Goal: Communication & Community: Answer question/provide support

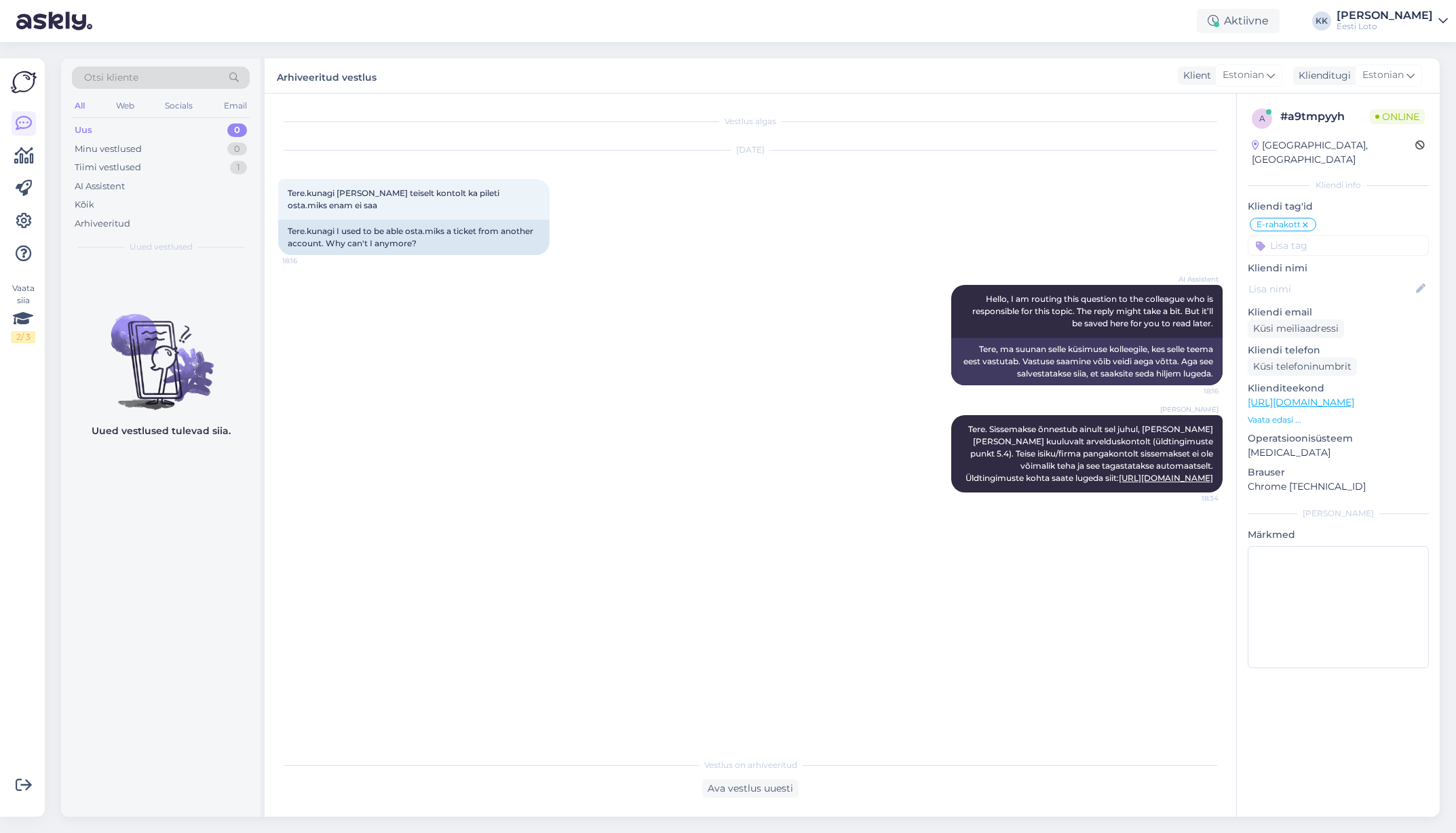
click at [123, 125] on div "Uus 0" at bounding box center [161, 130] width 178 height 19
click at [141, 227] on div "Arhiveeritud" at bounding box center [161, 224] width 178 height 19
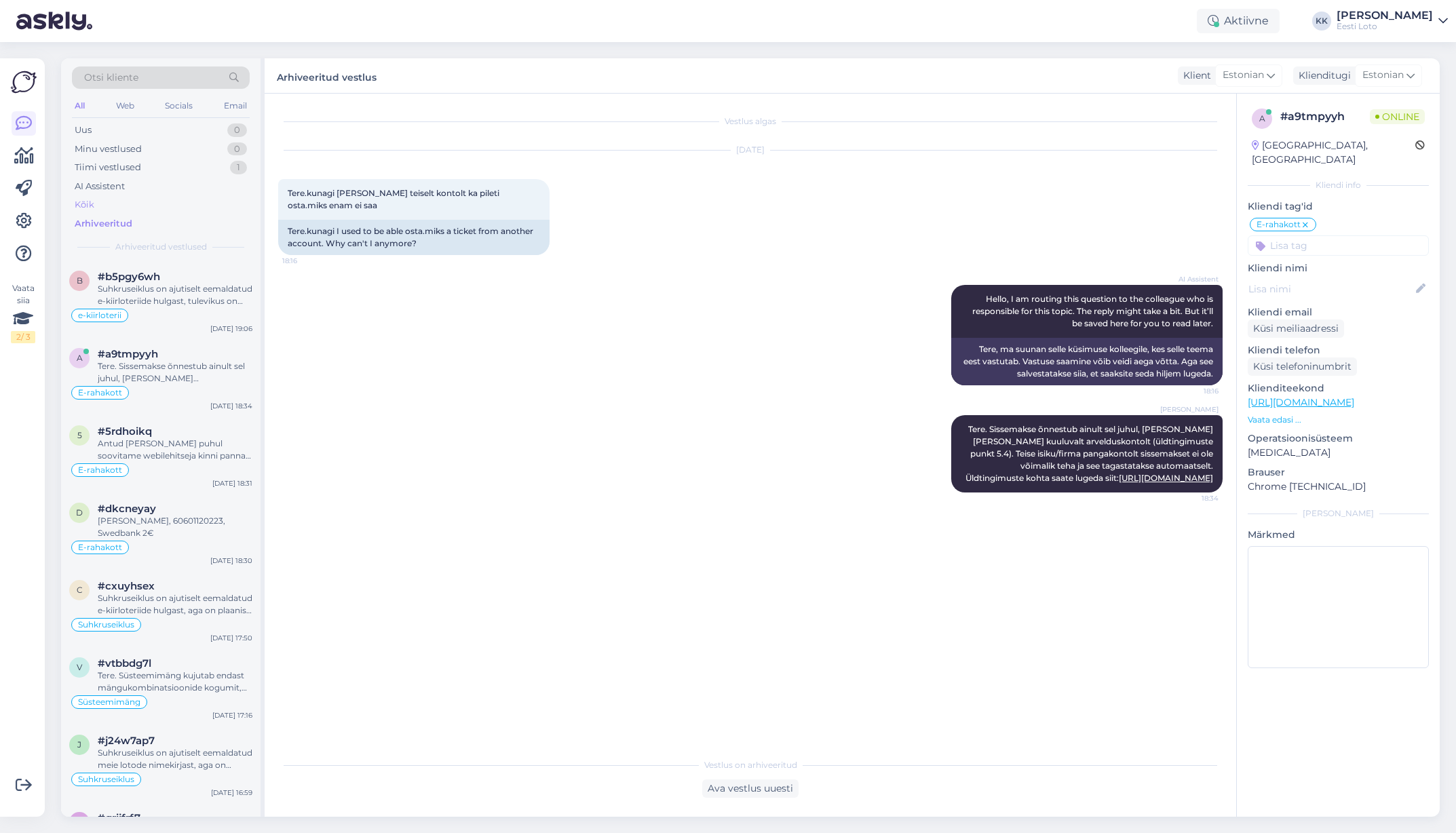
click at [119, 204] on div "Kõik" at bounding box center [161, 205] width 178 height 19
click at [164, 77] on div "Otsi kliente" at bounding box center [161, 77] width 178 height 22
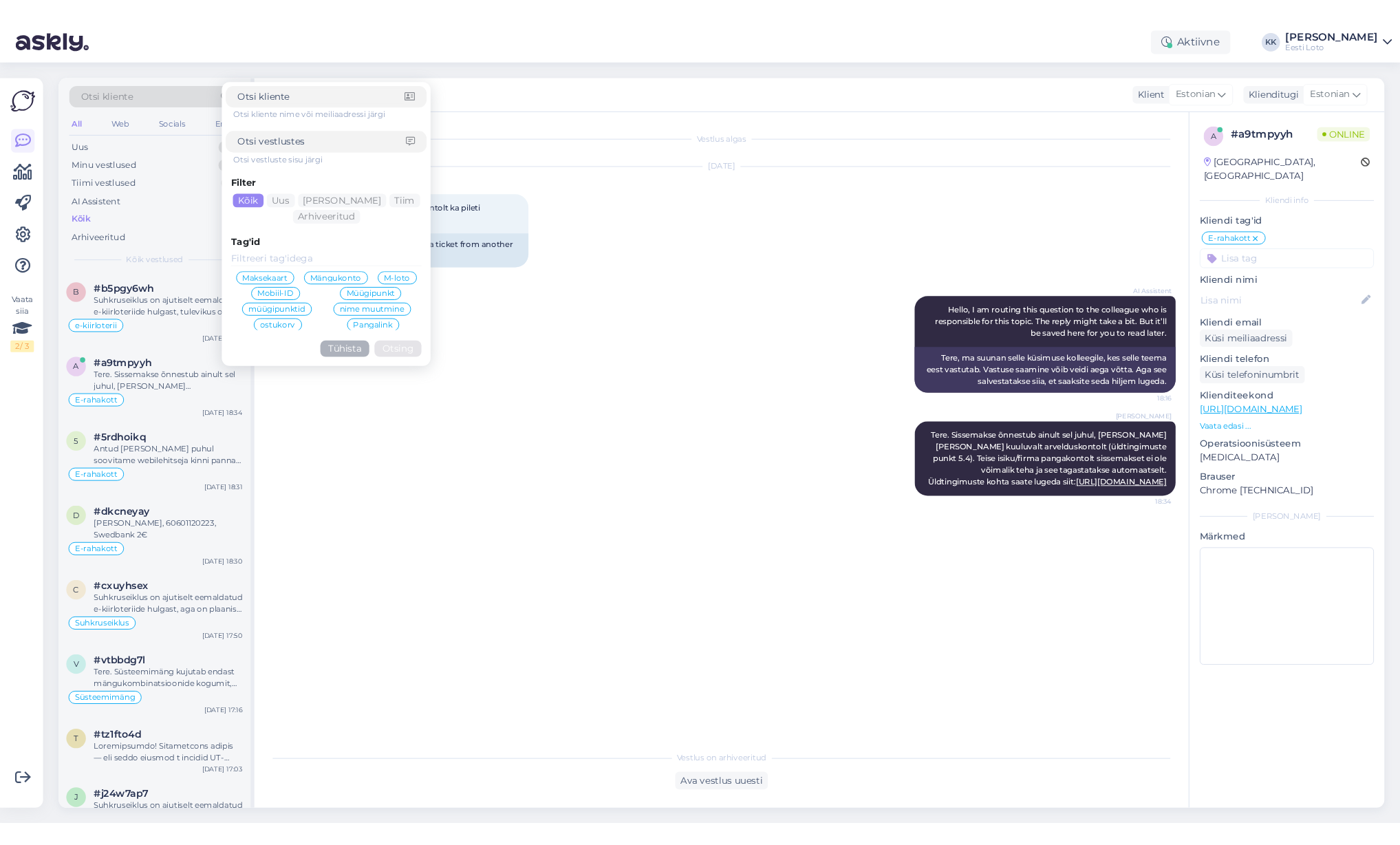
scroll to position [185, 0]
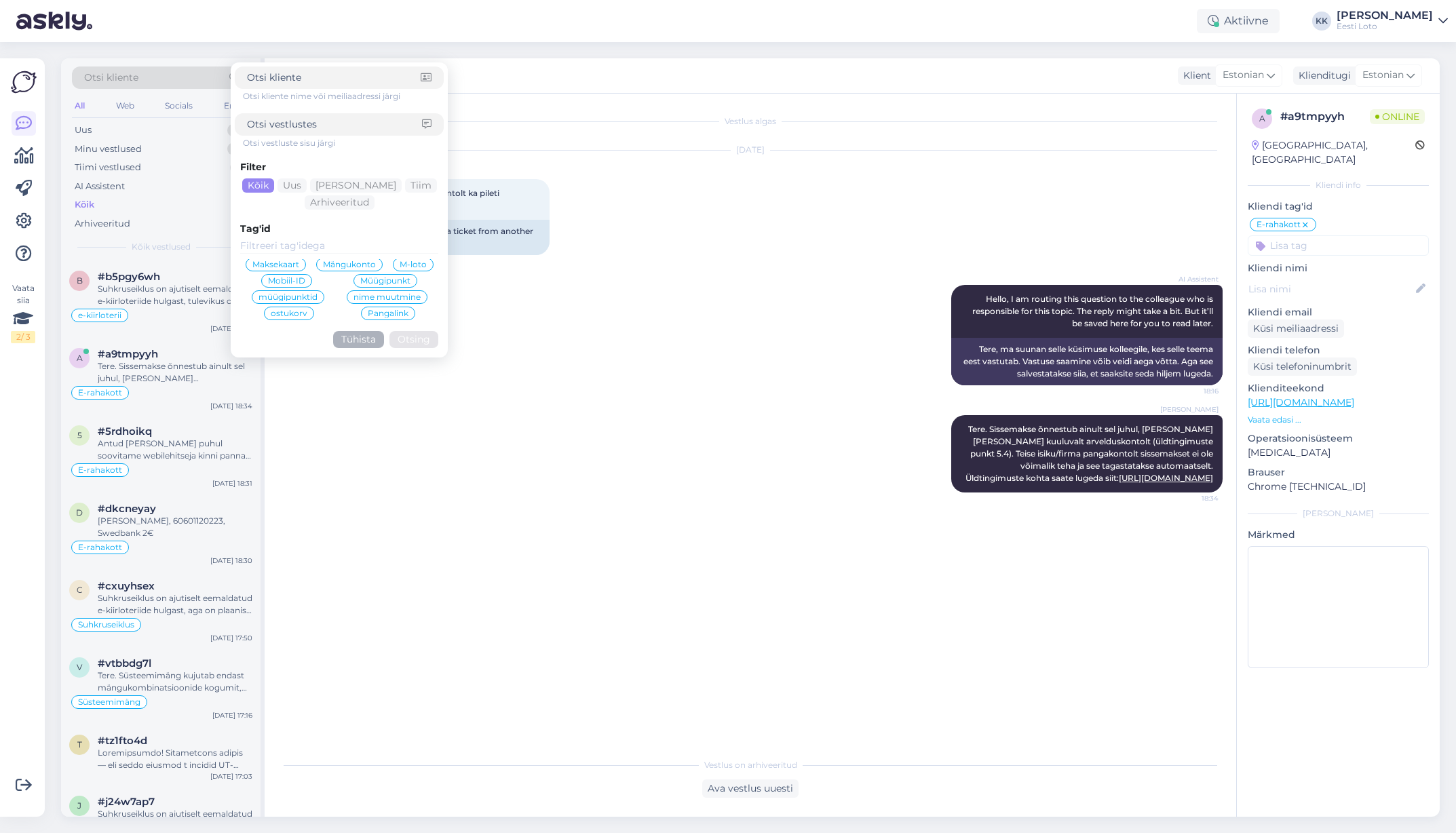
click at [302, 280] on span "Mobiil-ID" at bounding box center [286, 281] width 37 height 8
click at [424, 356] on button "Otsing" at bounding box center [414, 355] width 49 height 17
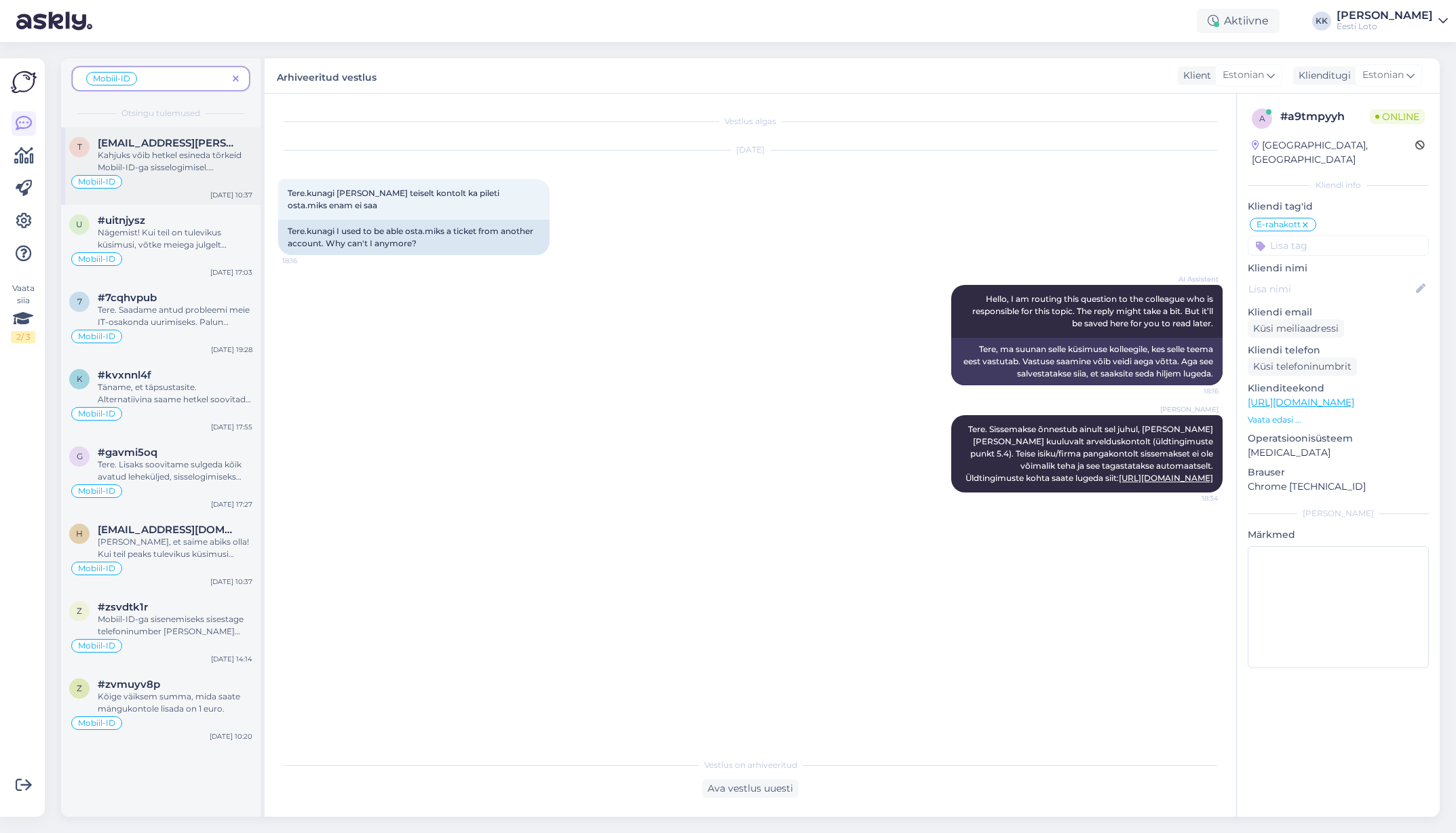
click at [179, 159] on div "Kahjuks võib hetkel esineda tõrkeid Mobiil-ID-ga sisselogimisel. Soovitame kasu…" at bounding box center [174, 161] width 155 height 24
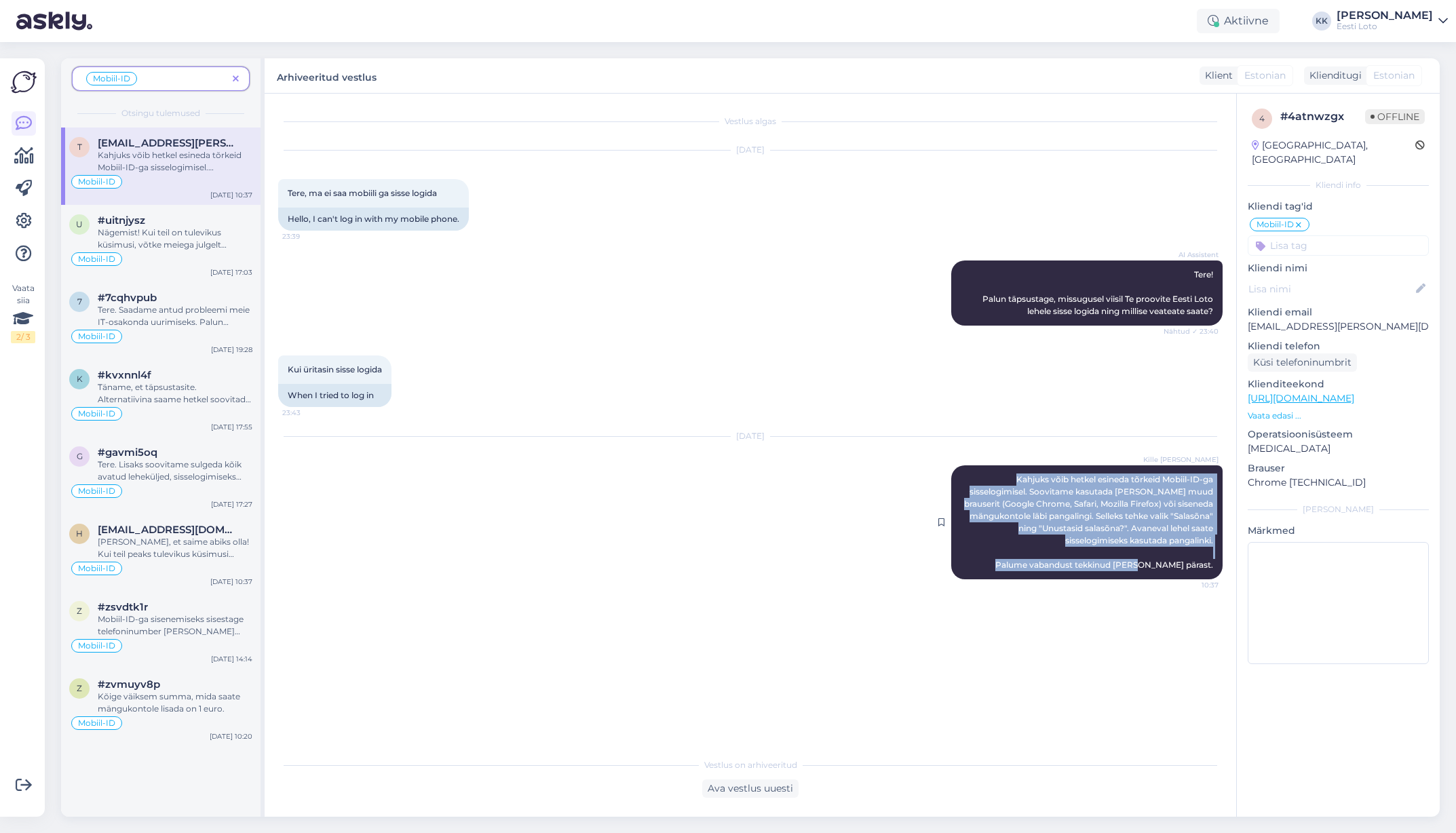
drag, startPoint x: 1010, startPoint y: 478, endPoint x: 1217, endPoint y: 570, distance: 226.5
click at [1217, 570] on div "Kille Nevolihhin Kahjuks võib hetkel esineda tõrkeid Mobiil-ID-ga sisselogimise…" at bounding box center [1087, 522] width 272 height 114
copy span "Kahjuks võib hetkel esineda tõrkeid Mobiil-ID-ga sisselogimisel. Soovitame kasu…"
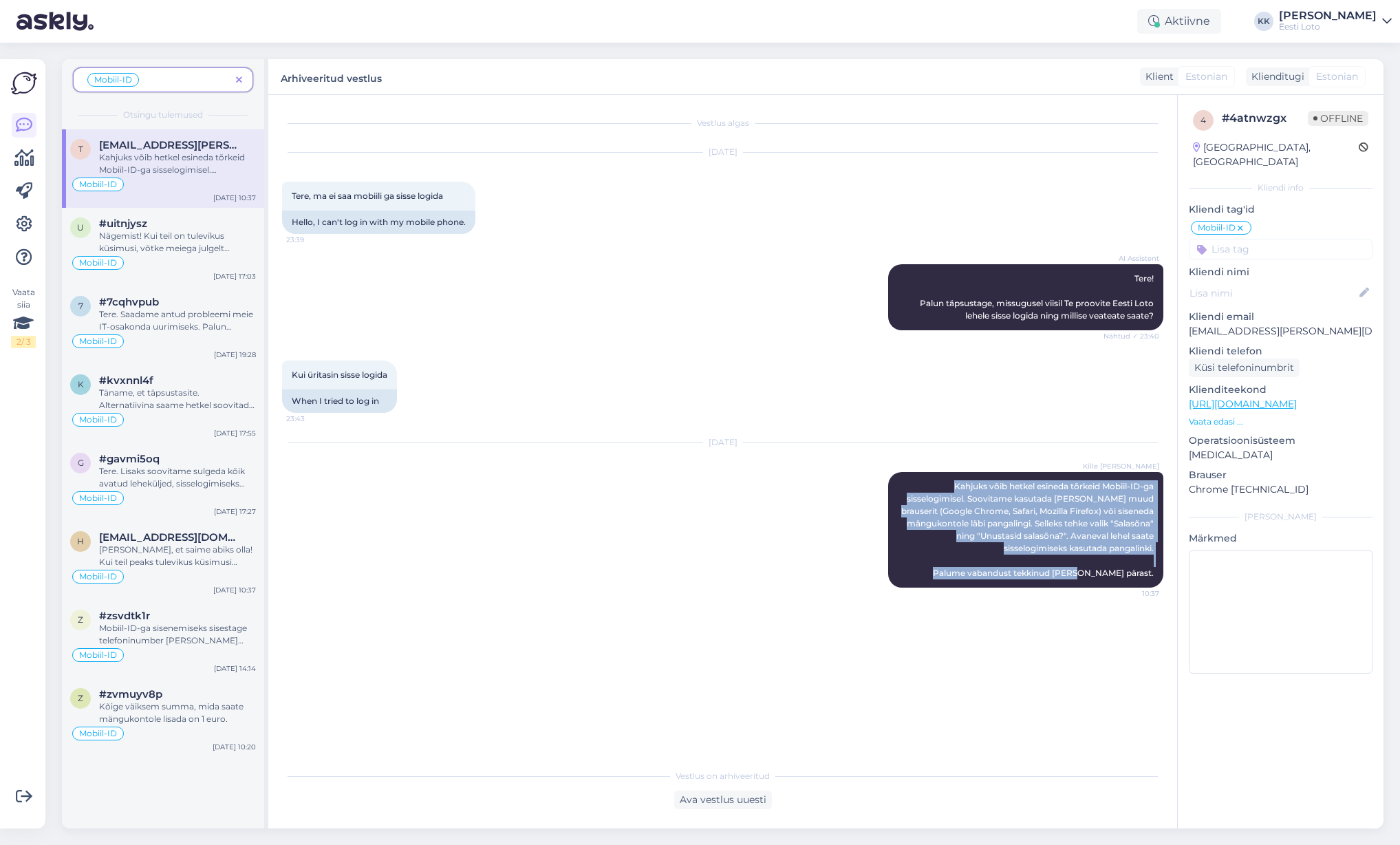
click at [237, 76] on icon at bounding box center [239, 81] width 6 height 10
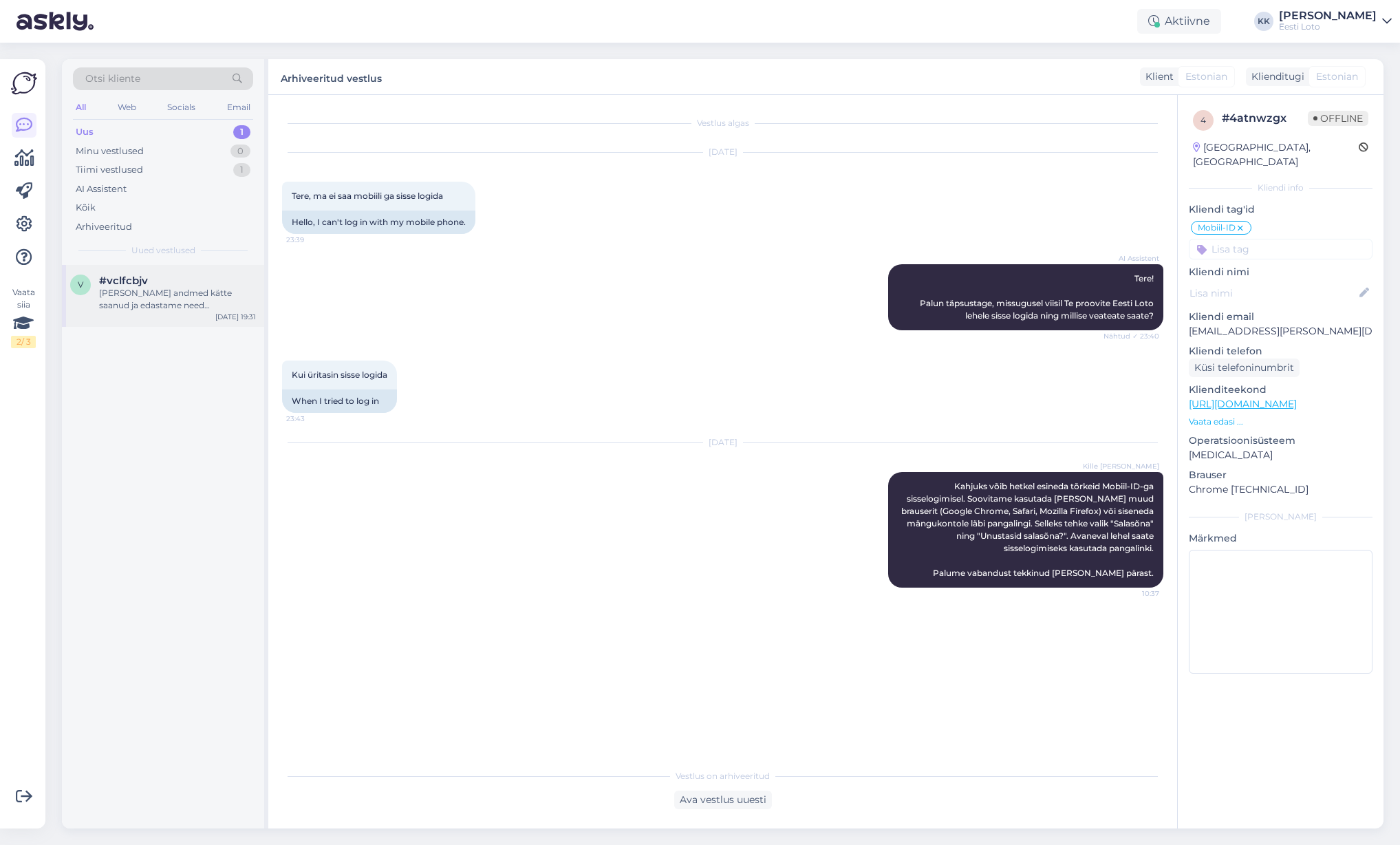
click at [131, 301] on div "[PERSON_NAME] andmed kätte saanud ja edastame need finantsosakonnale makse kont…" at bounding box center [177, 299] width 157 height 25
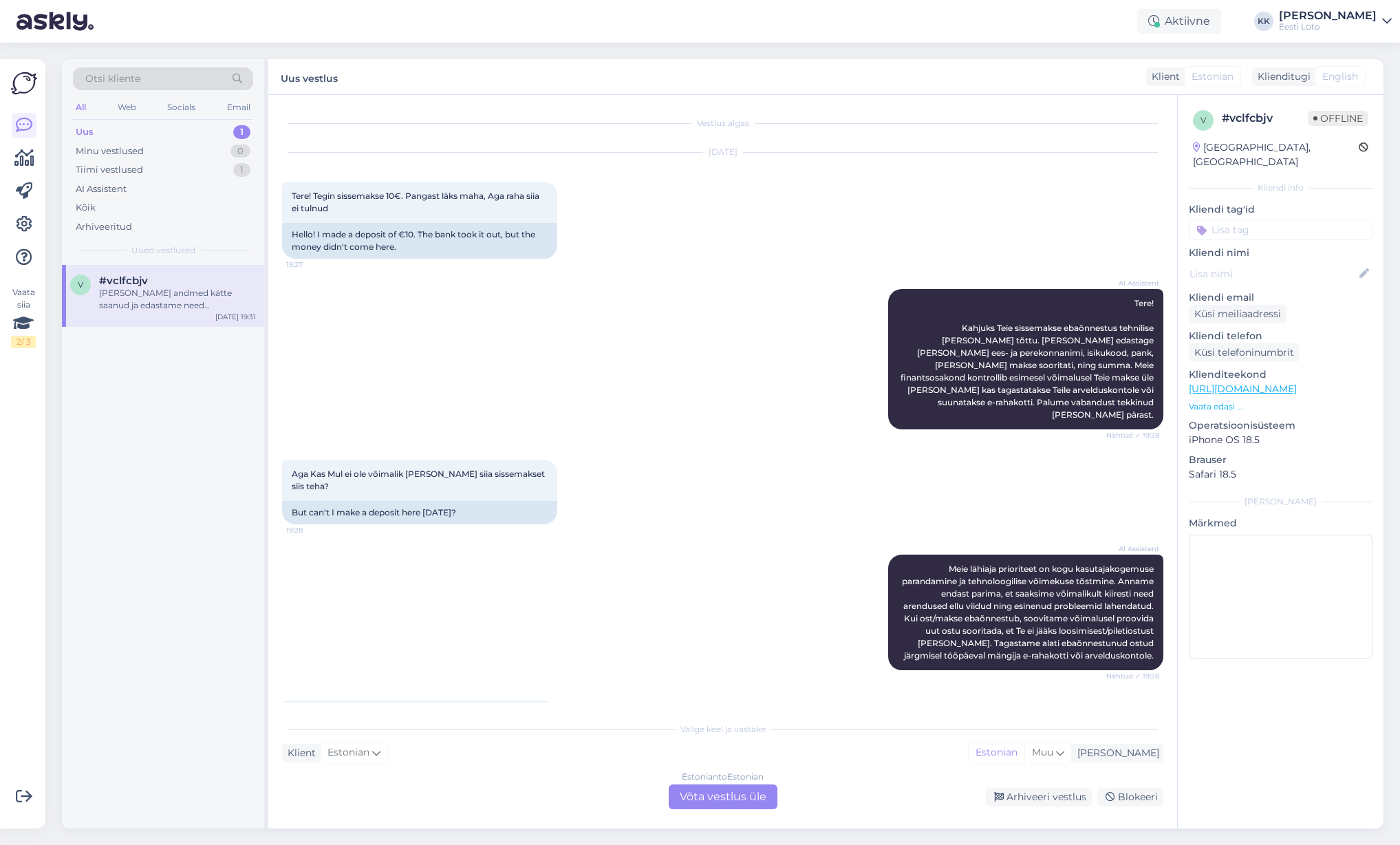
scroll to position [149, 0]
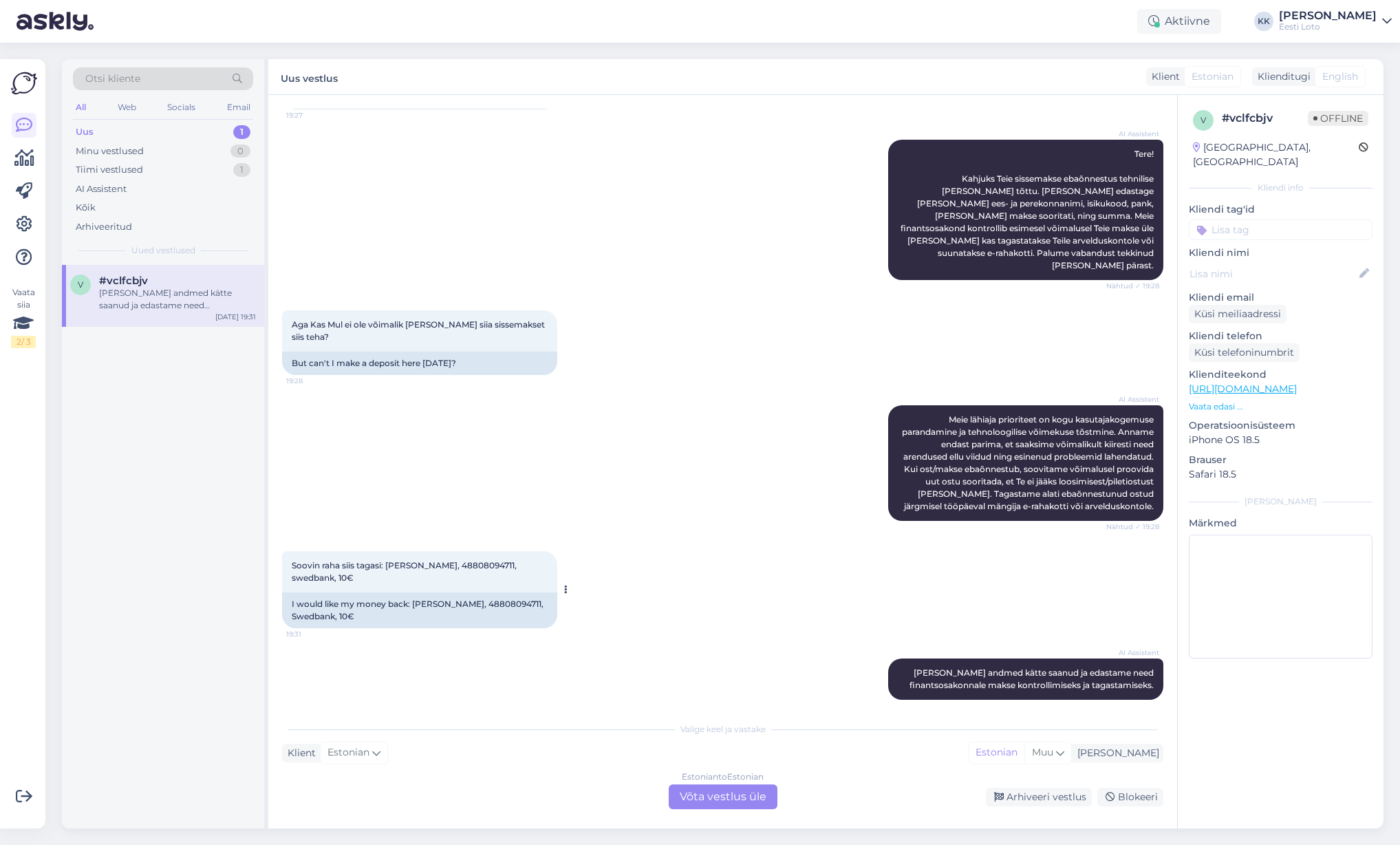
click at [475, 561] on span "Soovin raha siis tagasi: [PERSON_NAME], 48808094711, swedbank, 10€" at bounding box center [405, 572] width 227 height 23
copy span "48808094711"
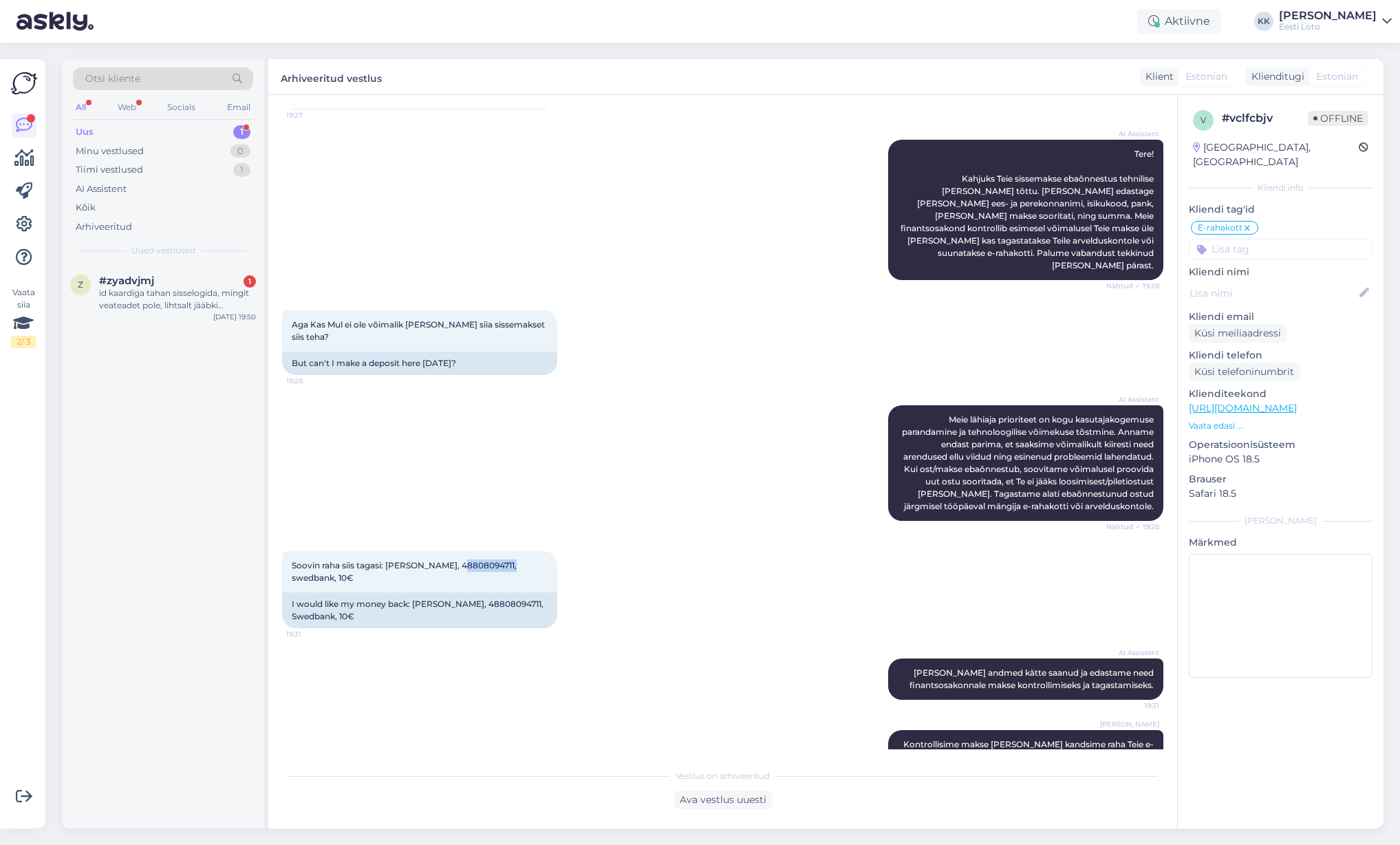
scroll to position [174, 0]
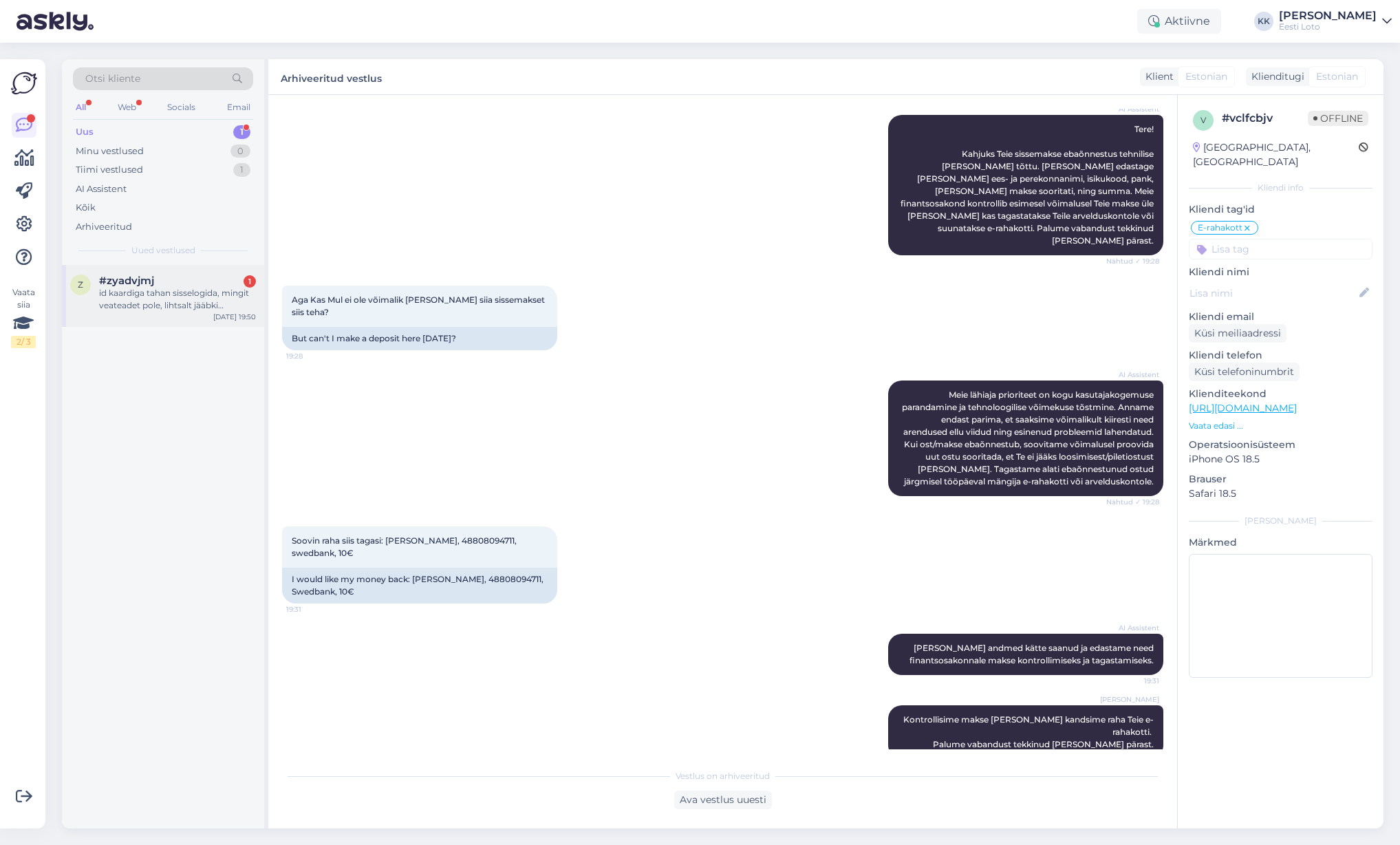
click at [133, 300] on div "id kaardiga tahan sisselogida, mingit veateadet pole, lihtsalt jääbki [PERSON_N…" at bounding box center [177, 299] width 157 height 25
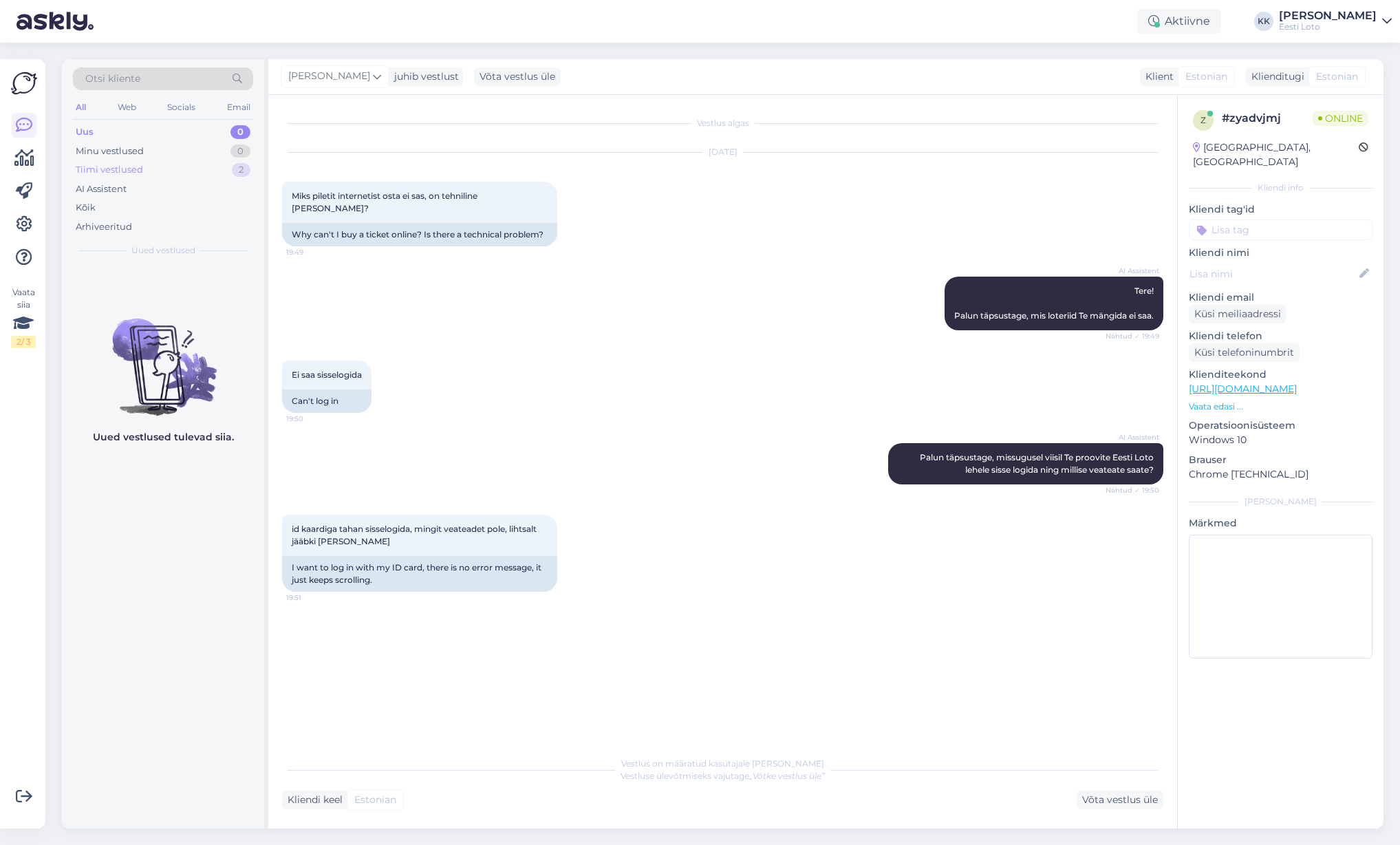
click at [154, 167] on div "Tiimi vestlused 2" at bounding box center [163, 170] width 181 height 20
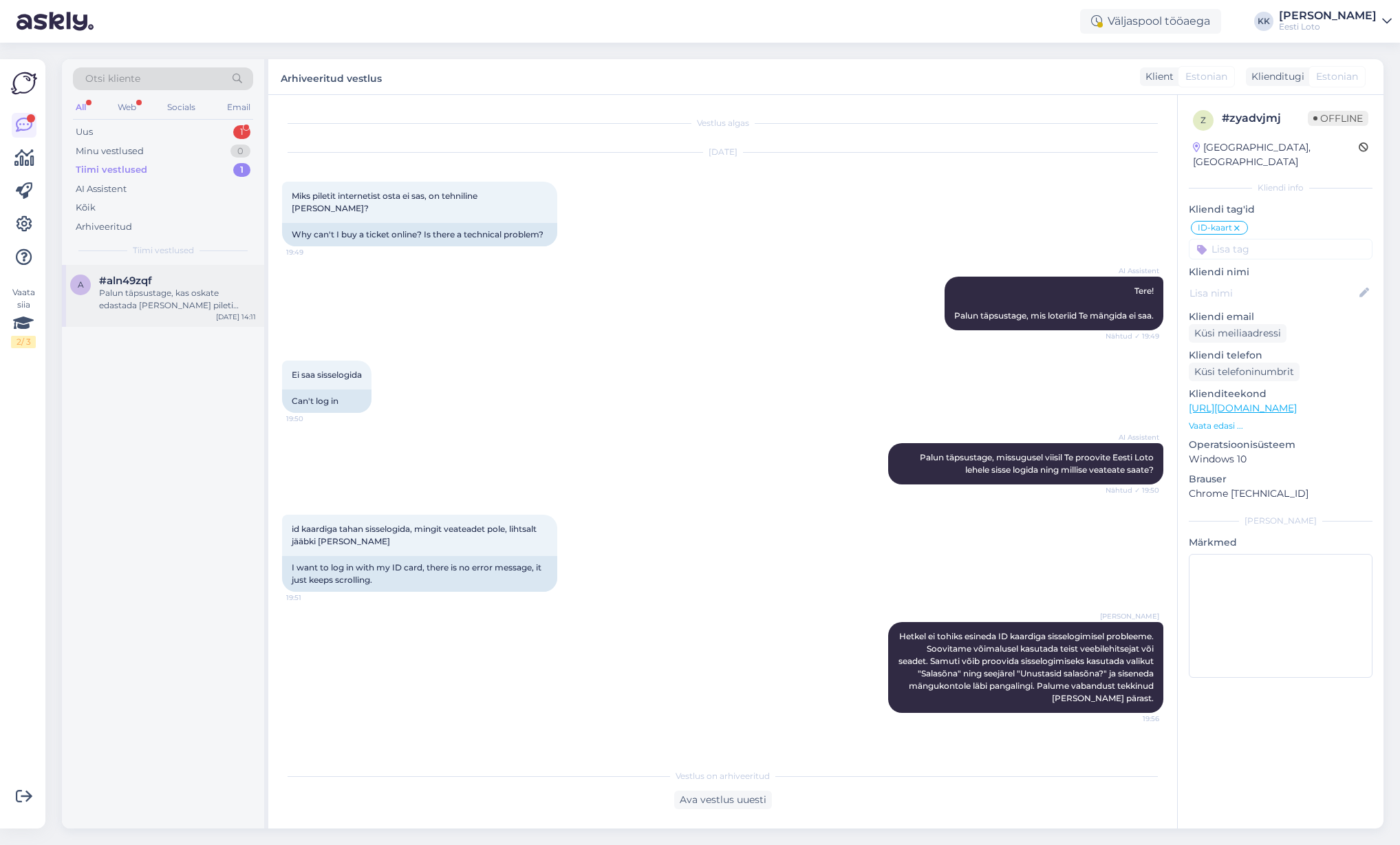
click at [147, 289] on div "Palun täpsustage, kas oskate edastada [PERSON_NAME] pileti numbri?" at bounding box center [177, 299] width 157 height 25
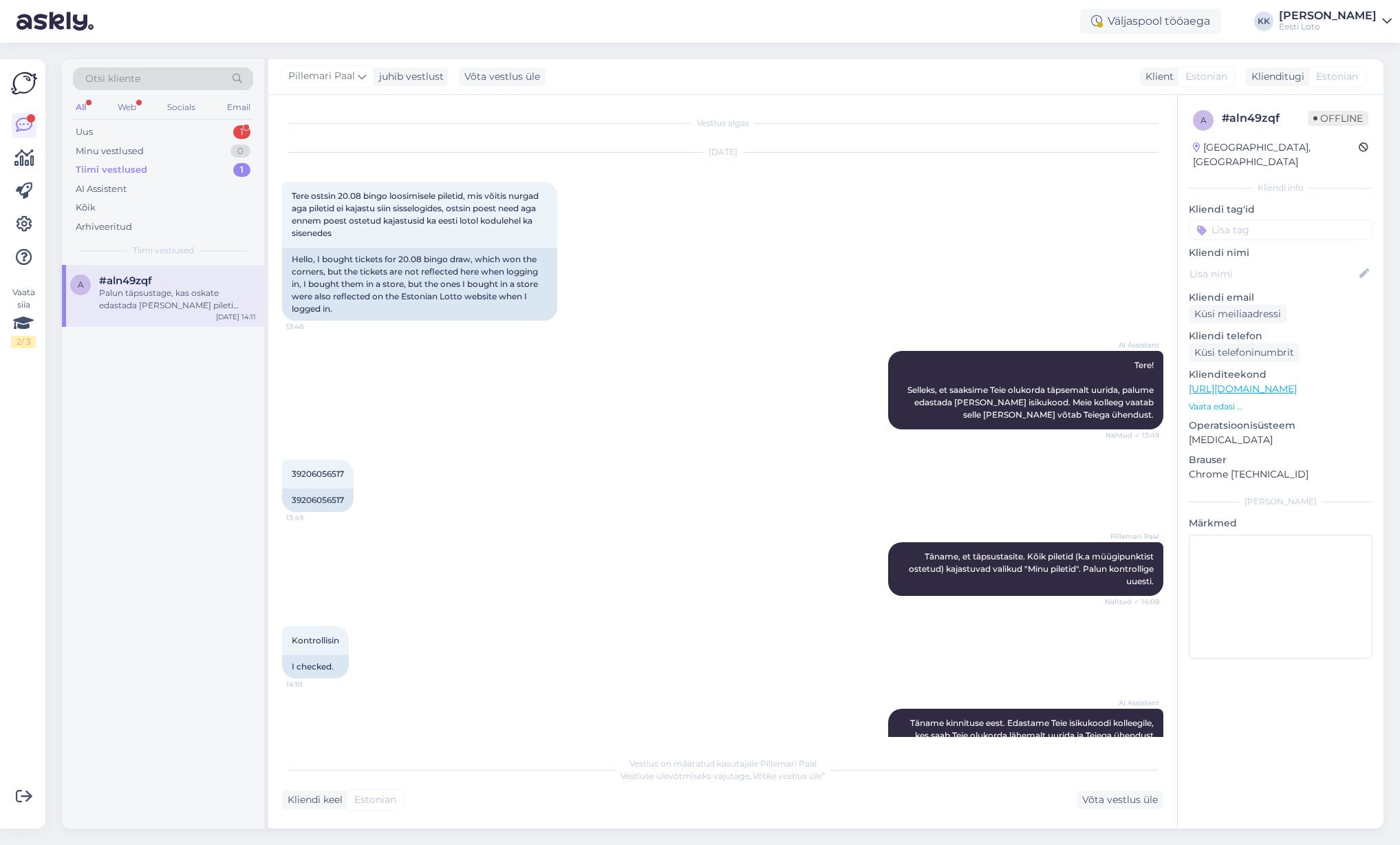
scroll to position [113, 0]
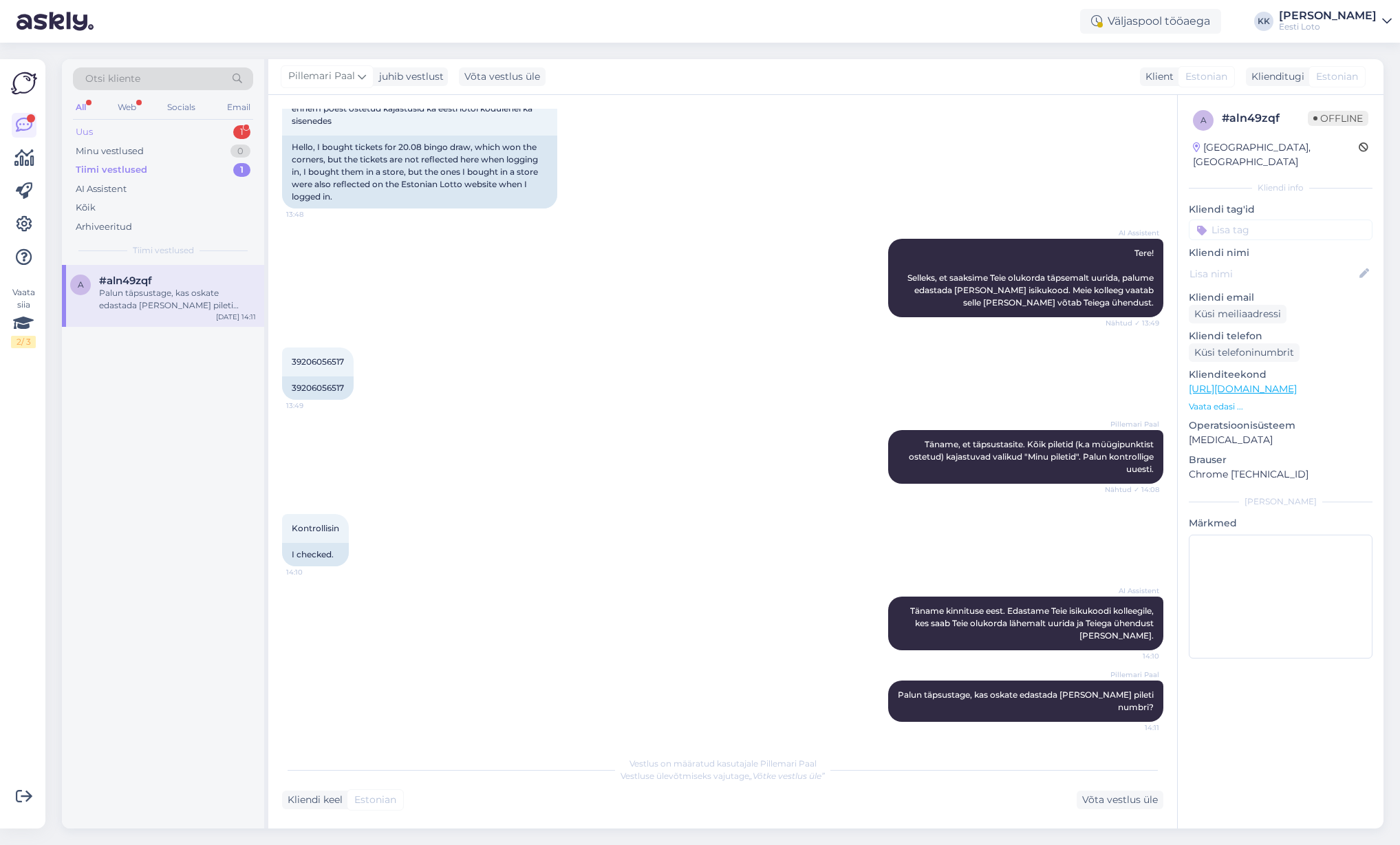
click at [144, 131] on div "Uus 1" at bounding box center [163, 132] width 181 height 20
click at [112, 132] on div "Uus 1" at bounding box center [163, 132] width 181 height 20
click at [172, 286] on div "#xreatgn3 2" at bounding box center [177, 280] width 157 height 13
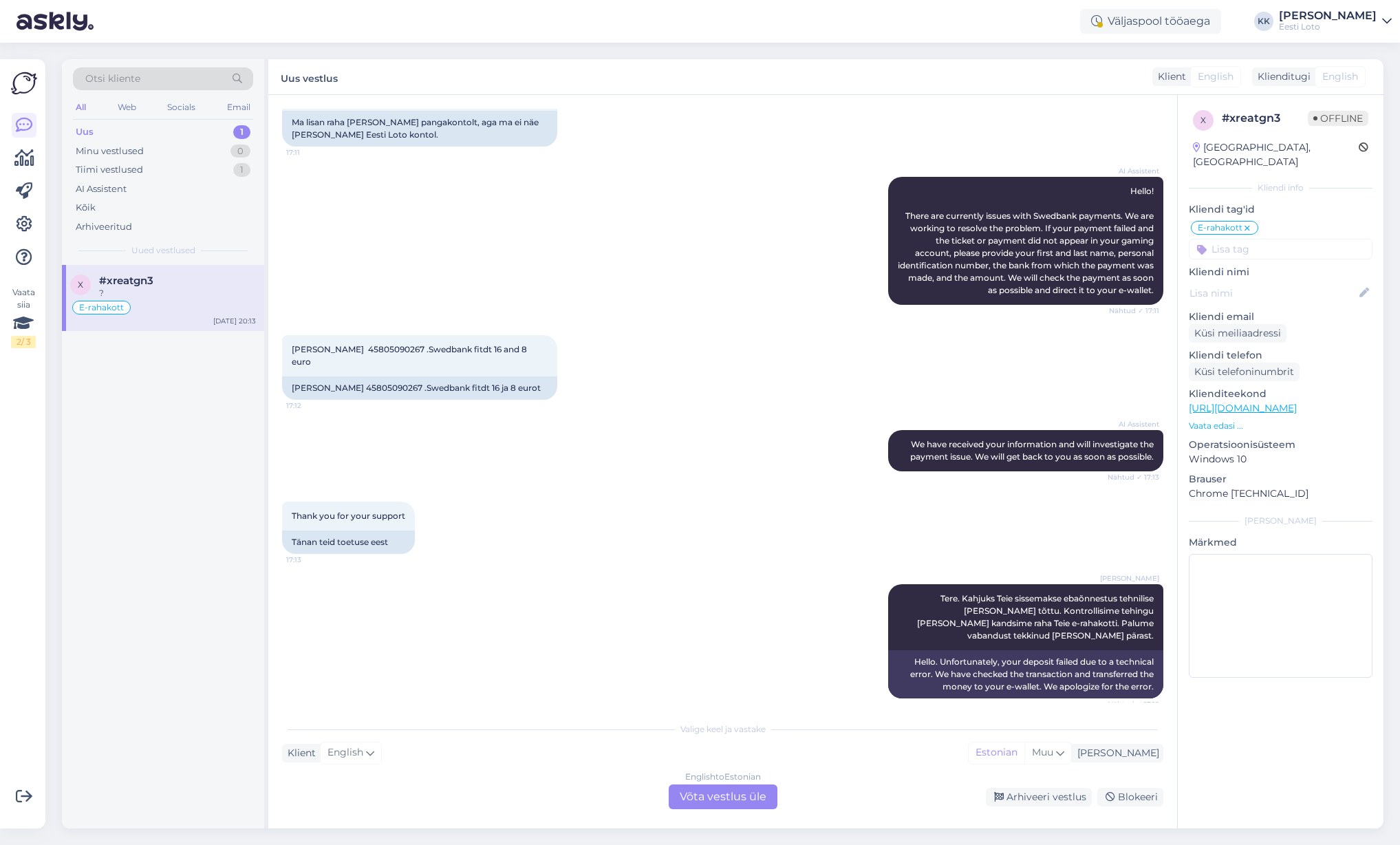
scroll to position [1630, 0]
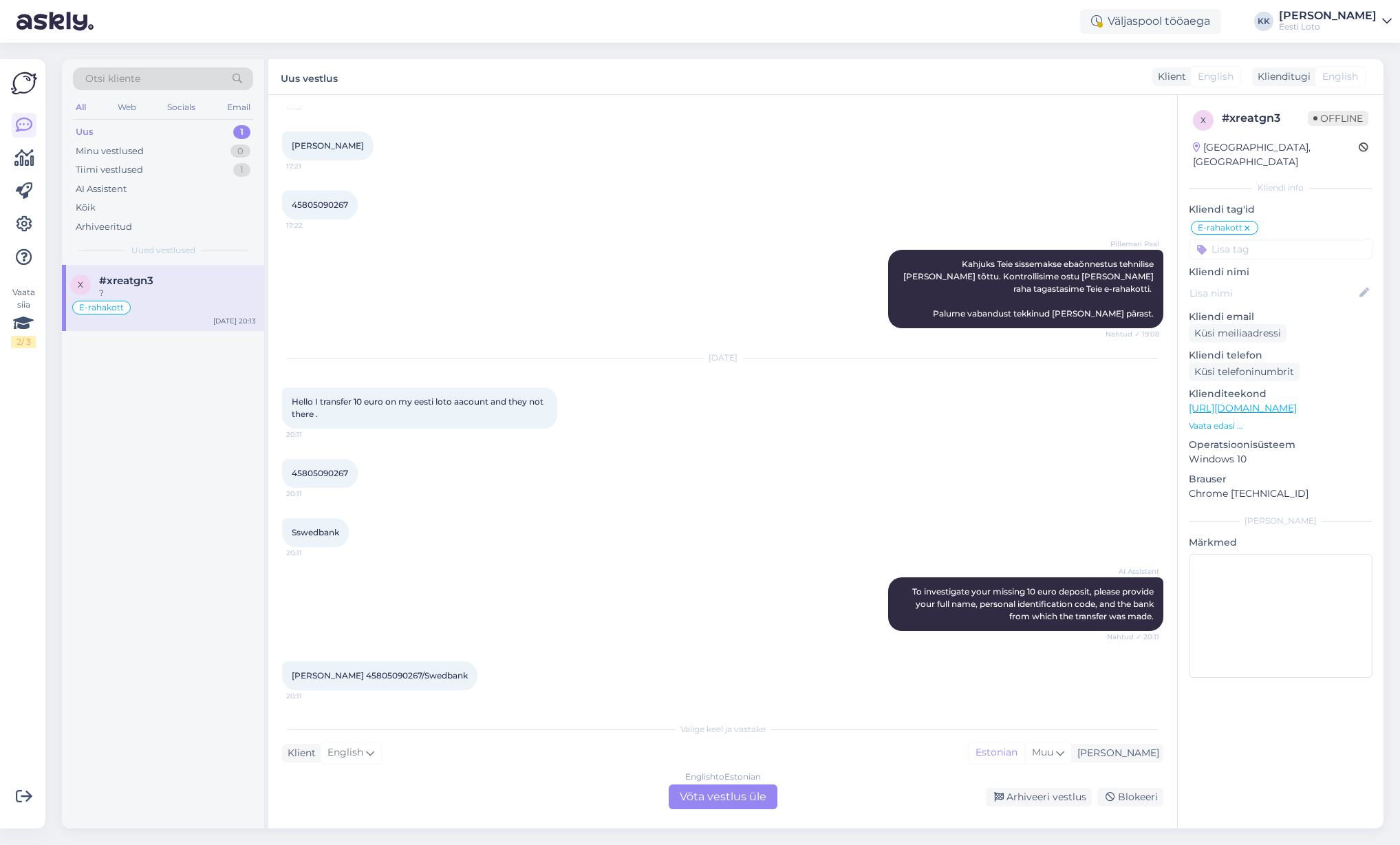
click at [332, 468] on span "45805090267" at bounding box center [320, 473] width 56 height 10
click at [332, 469] on span "45805090267" at bounding box center [320, 474] width 56 height 10
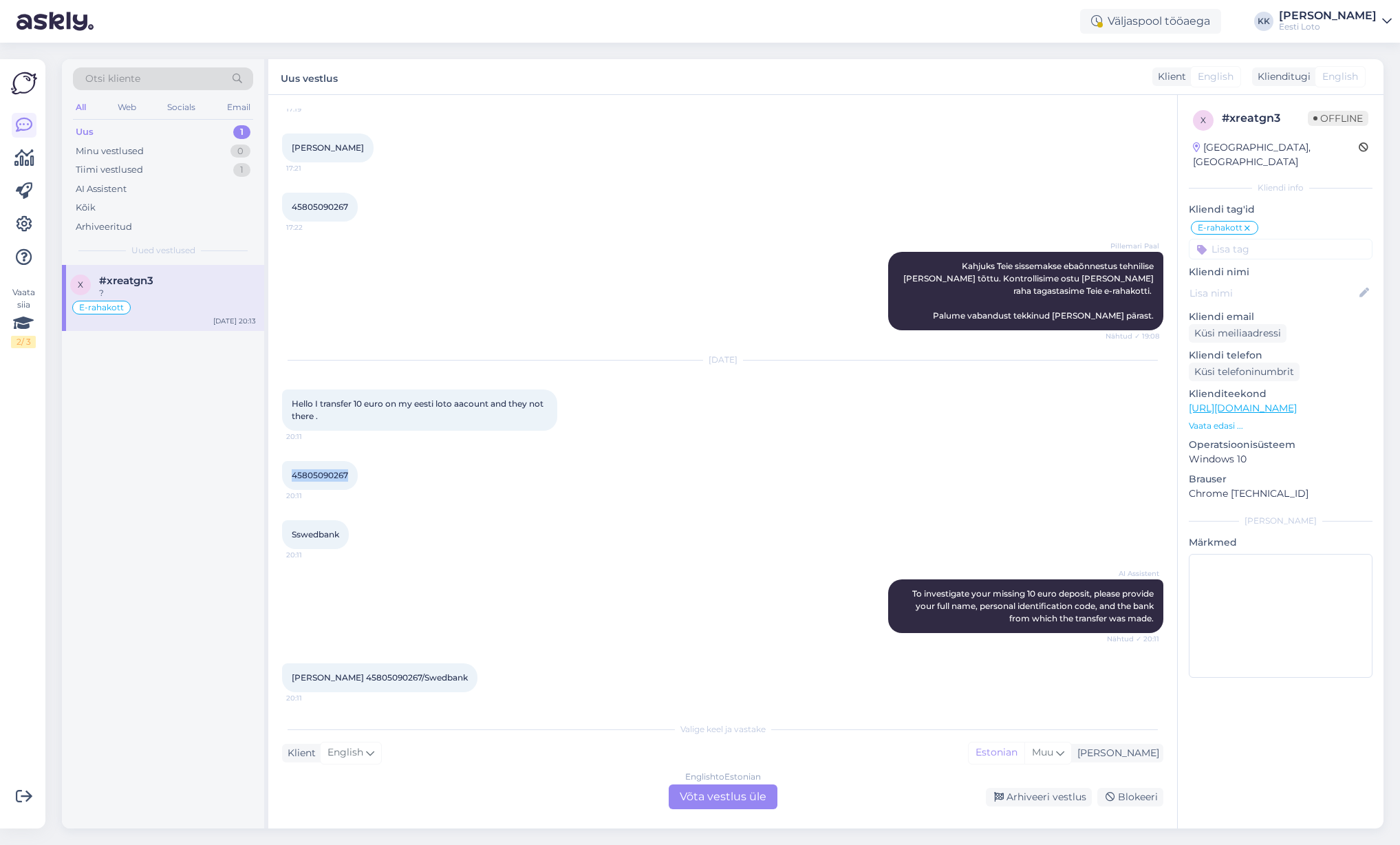
copy span "45805090267"
click at [114, 224] on div "Arhiveeritud" at bounding box center [104, 227] width 56 height 14
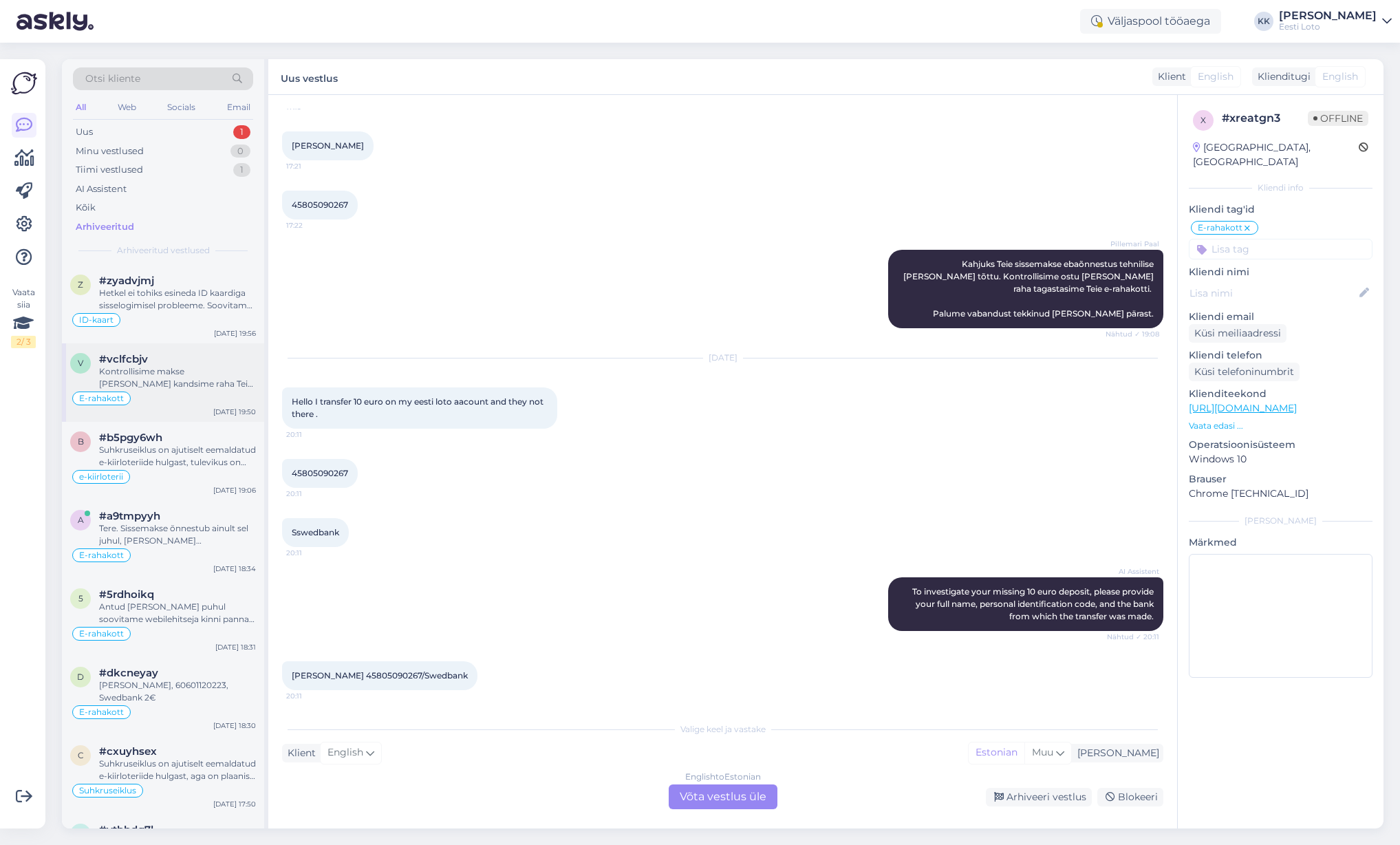
click at [180, 374] on div "Kontrollisime makse [PERSON_NAME] kandsime raha Teie e-rahakotti. Palume vaband…" at bounding box center [177, 377] width 157 height 25
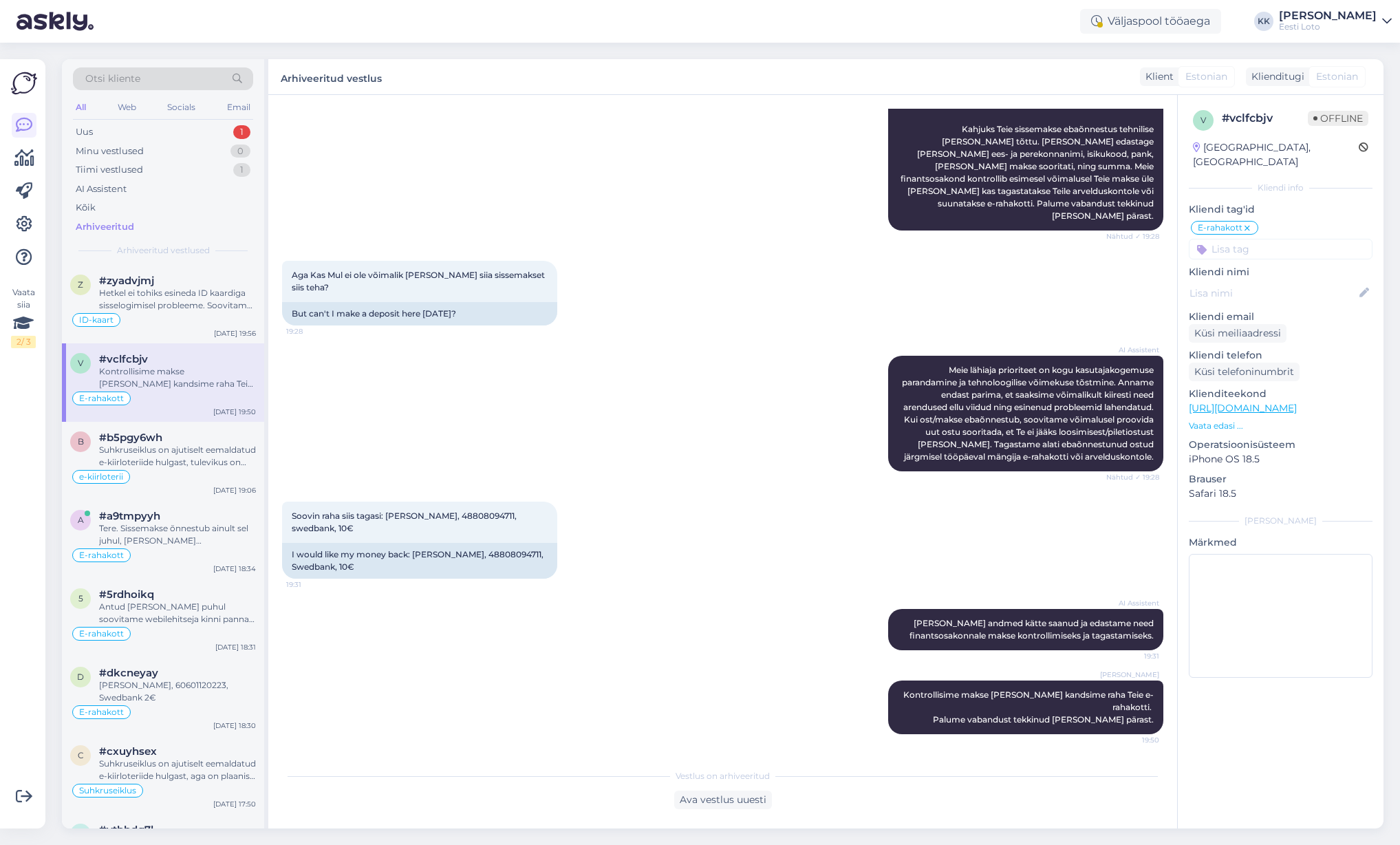
scroll to position [174, 0]
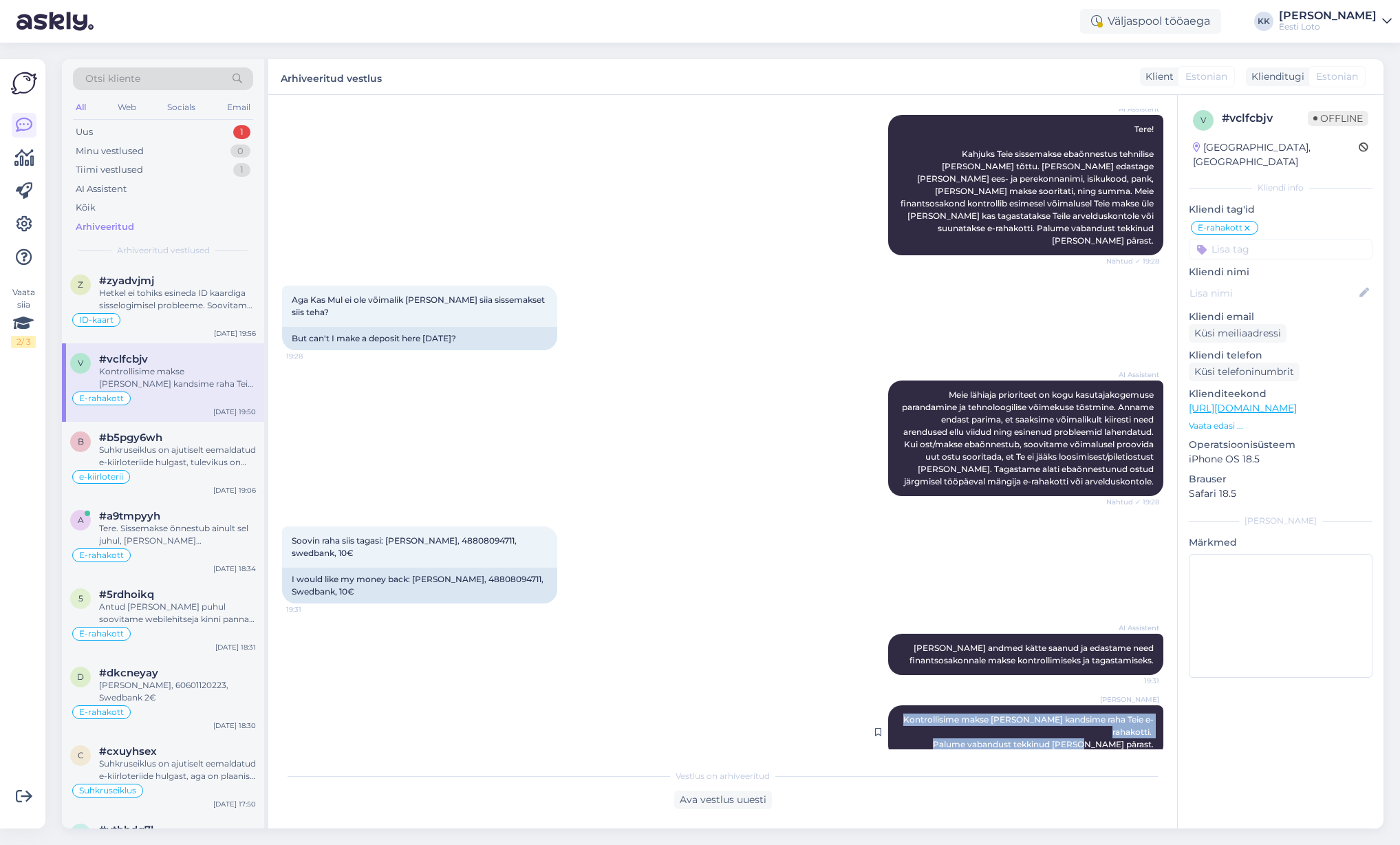
drag, startPoint x: 911, startPoint y: 707, endPoint x: 1153, endPoint y: 720, distance: 242.3
click at [1153, 720] on div "[PERSON_NAME] Kontrollisime makse [PERSON_NAME] kandsime raha Teie e-rahakotti.…" at bounding box center [1025, 732] width 275 height 53
copy span "Kontrollisime makse [PERSON_NAME] kandsime raha Teie e-rahakotti. Palume vaband…"
click at [137, 131] on div "Uus 1" at bounding box center [163, 132] width 181 height 20
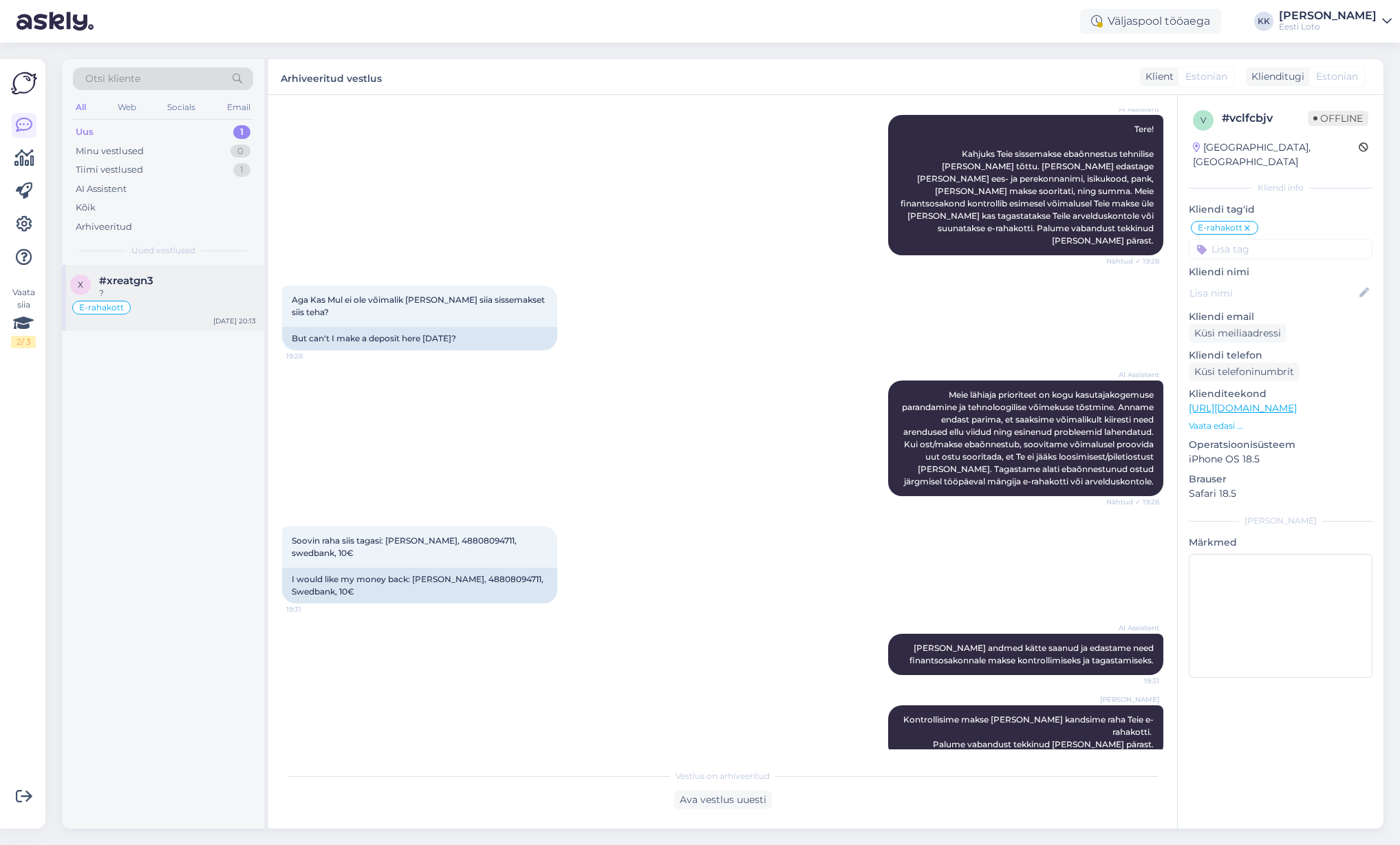
click at [184, 299] on div "E-rahakott" at bounding box center [163, 307] width 185 height 17
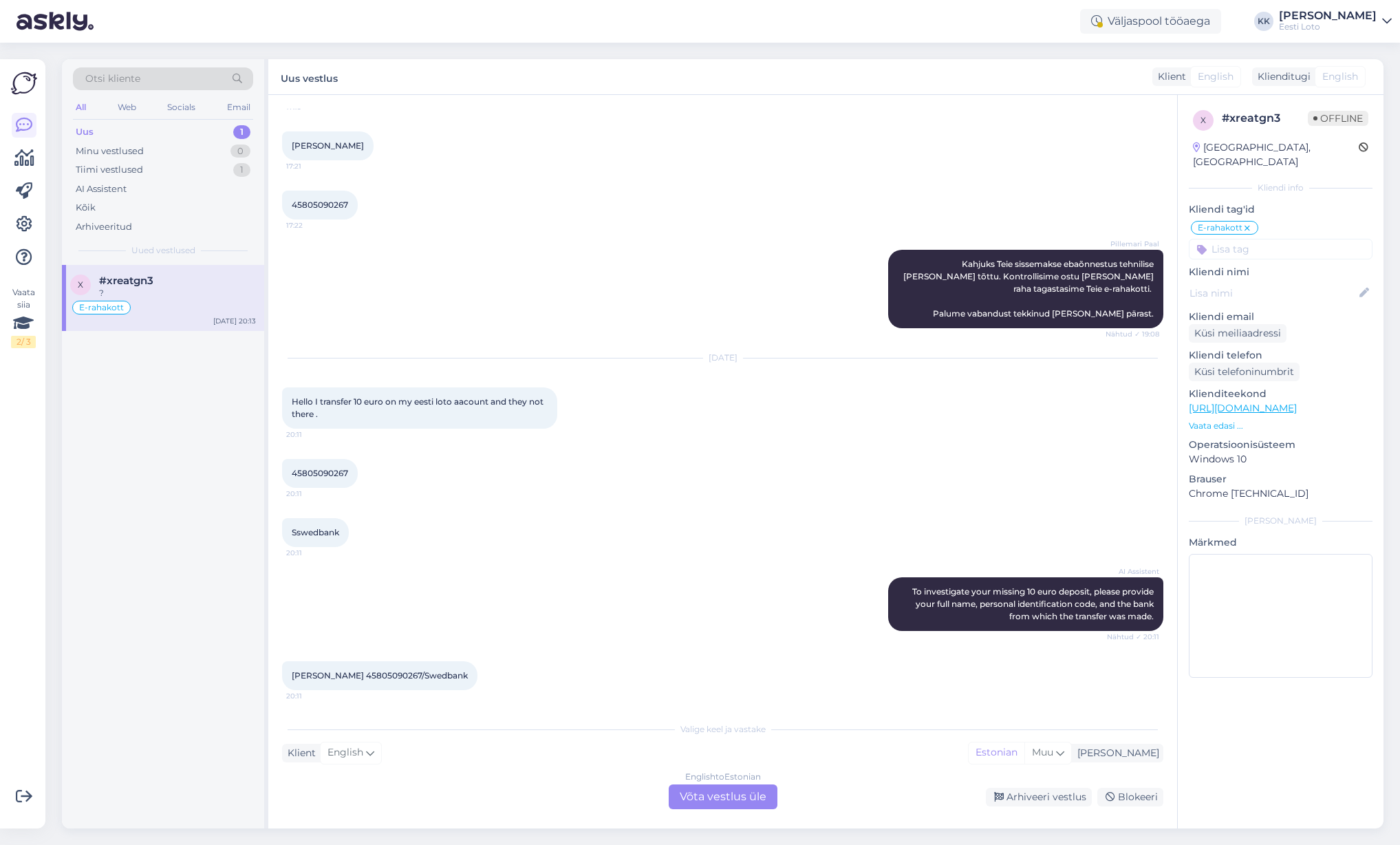
click at [696, 804] on div "English to Estonian Võta vestlus üle" at bounding box center [723, 797] width 109 height 25
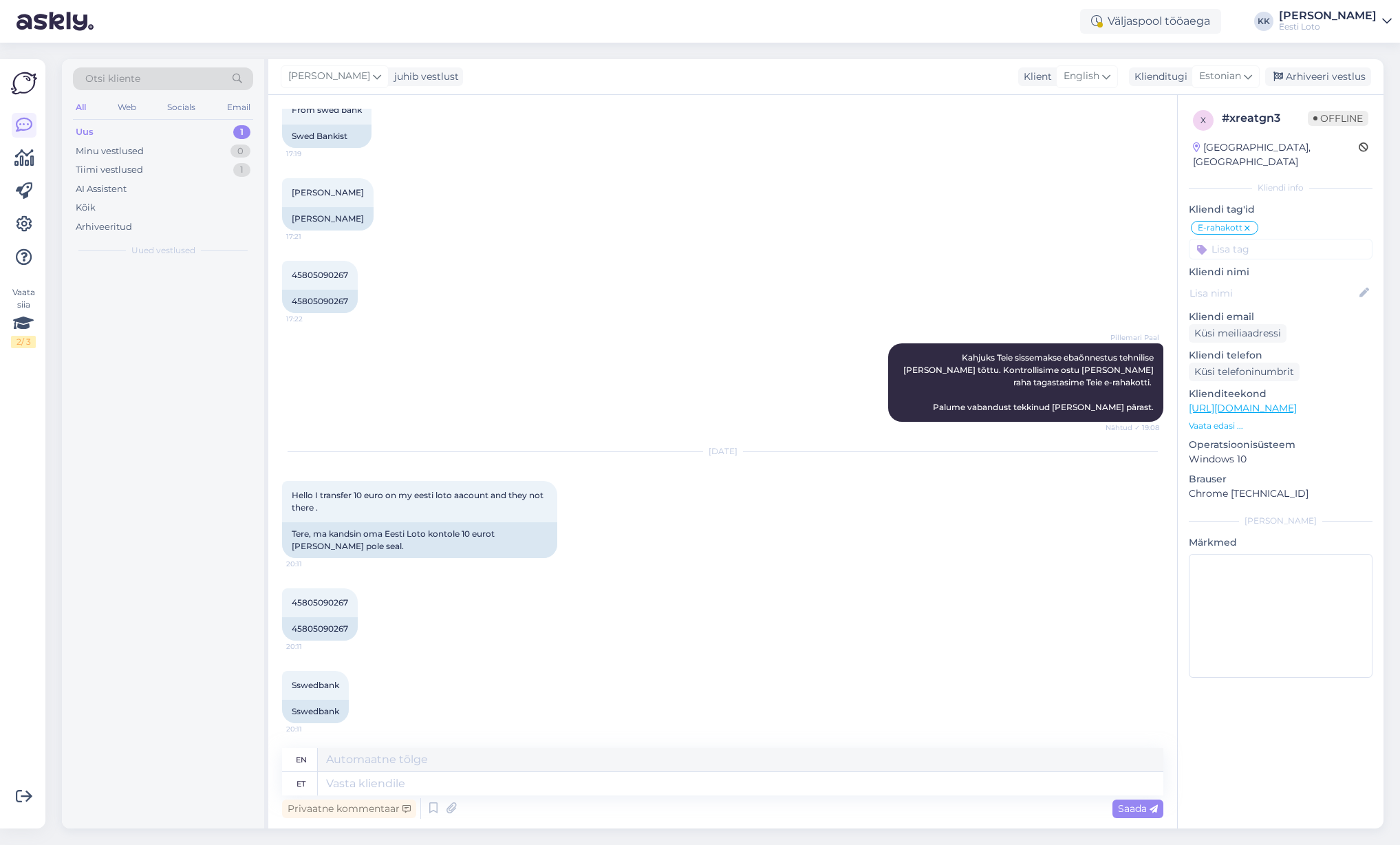
scroll to position [1700, 0]
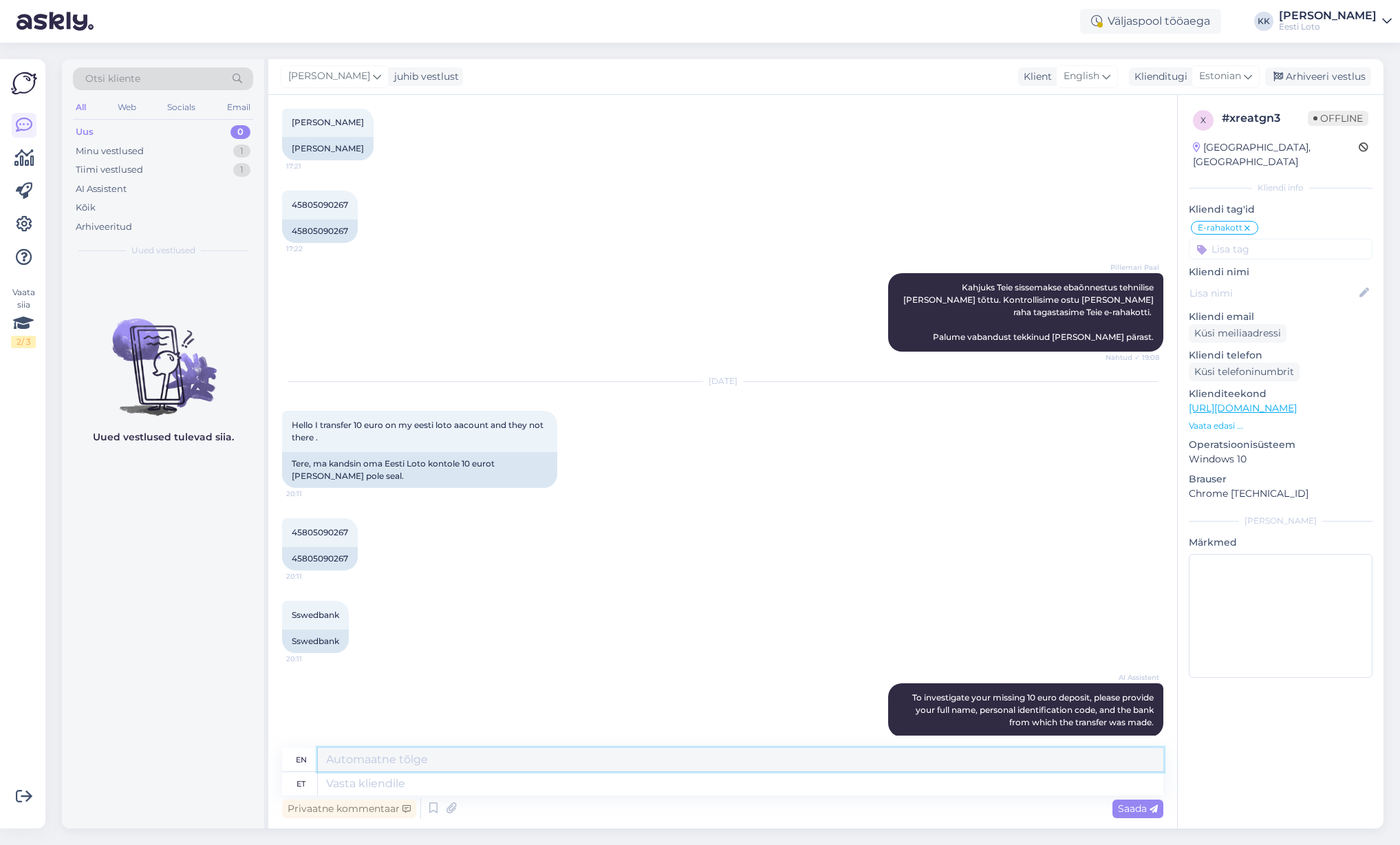
click at [369, 764] on textarea at bounding box center [740, 760] width 846 height 24
click at [351, 784] on textarea at bounding box center [740, 784] width 846 height 24
type textarea "Tere"
type textarea "Hello"
type textarea "Tere."
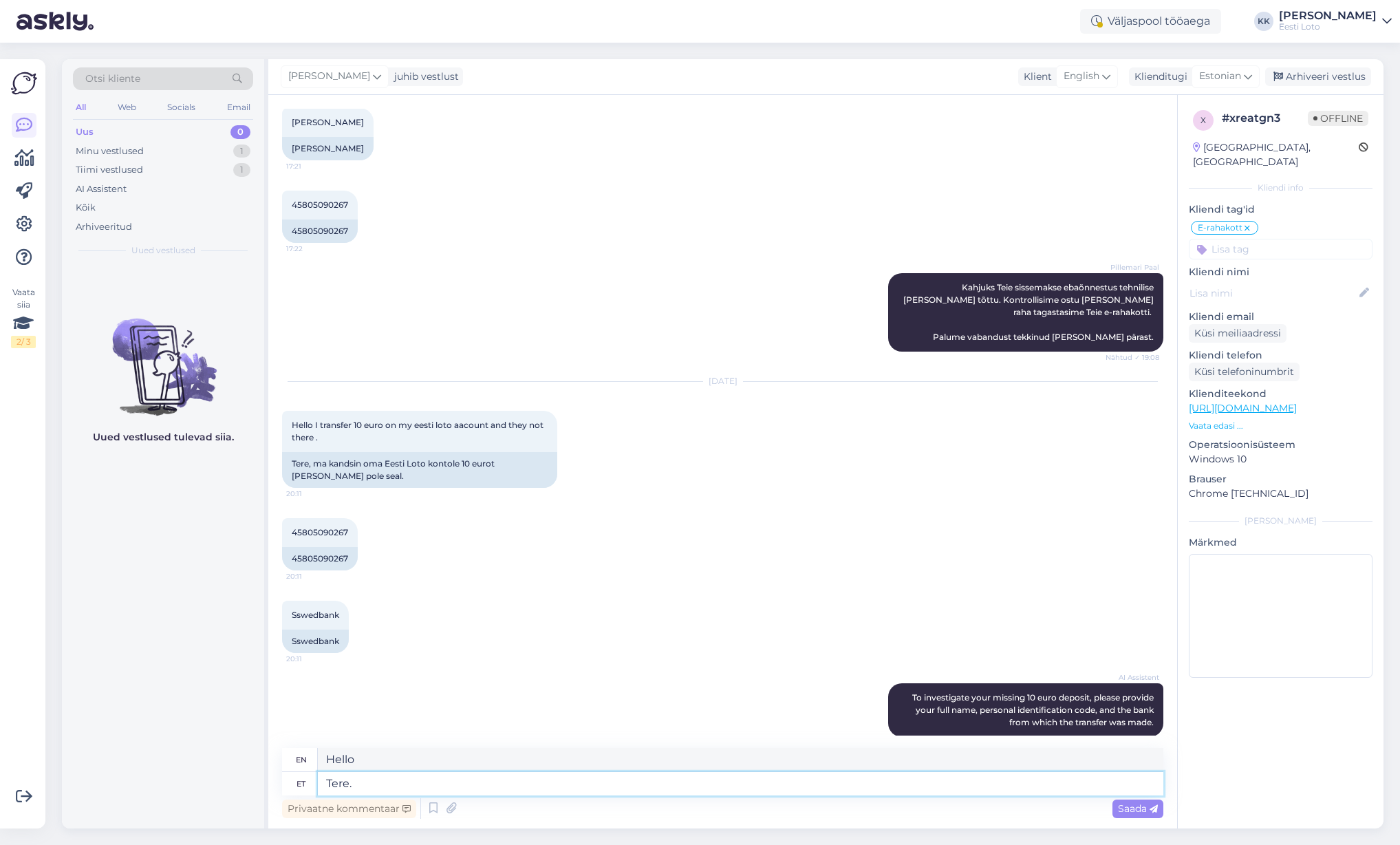
type textarea "Hello."
paste textarea "Kontrollisime makse [PERSON_NAME] kandsime raha Teie e-rahakotti. Palume vaband…"
type textarea "Tere. Kontrollisime makse [PERSON_NAME] kandsime raha Teie e-rahakotti. Palume …"
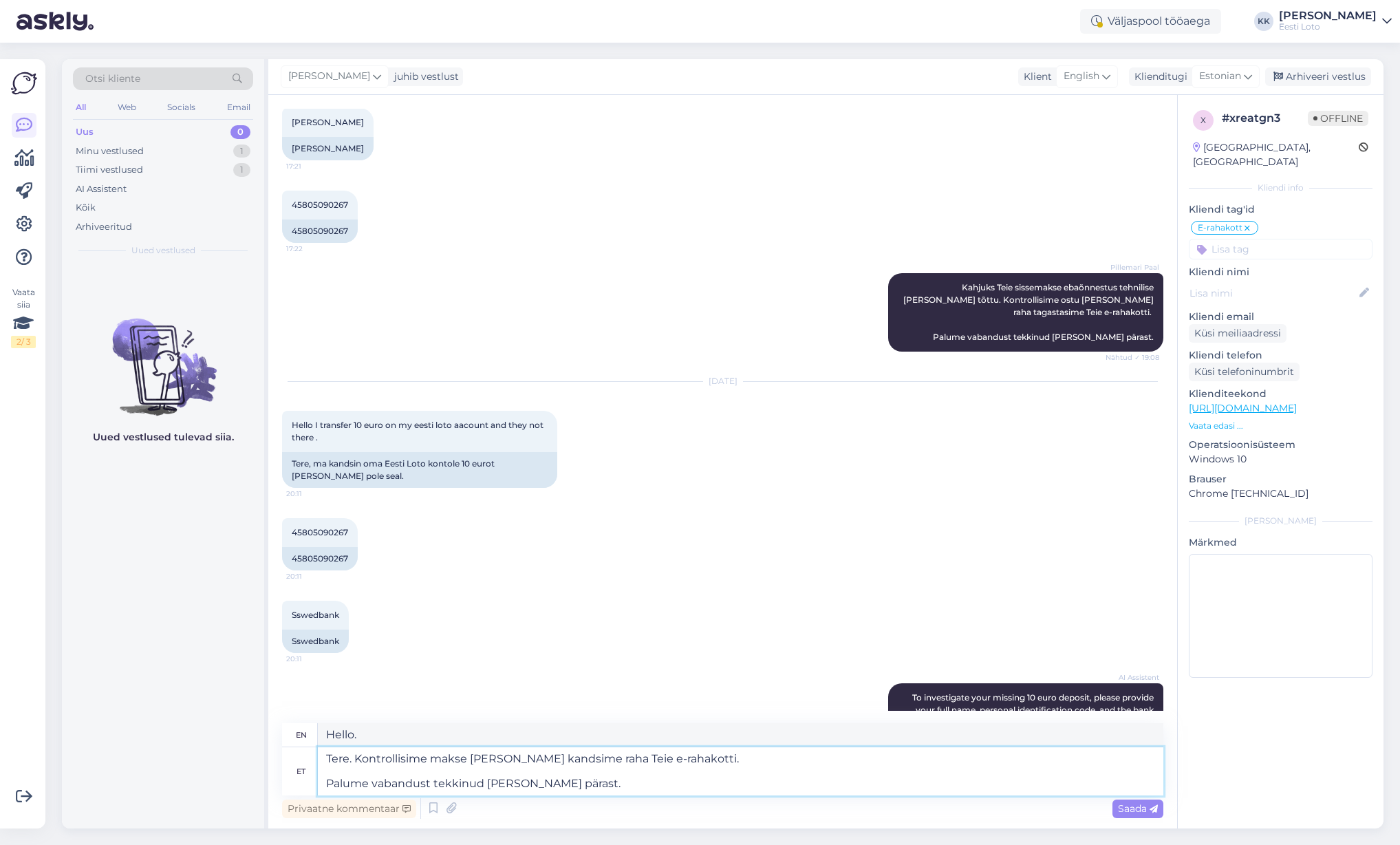
type textarea "Hello. We have verified the payment and transferred the money to your e-wallet.…"
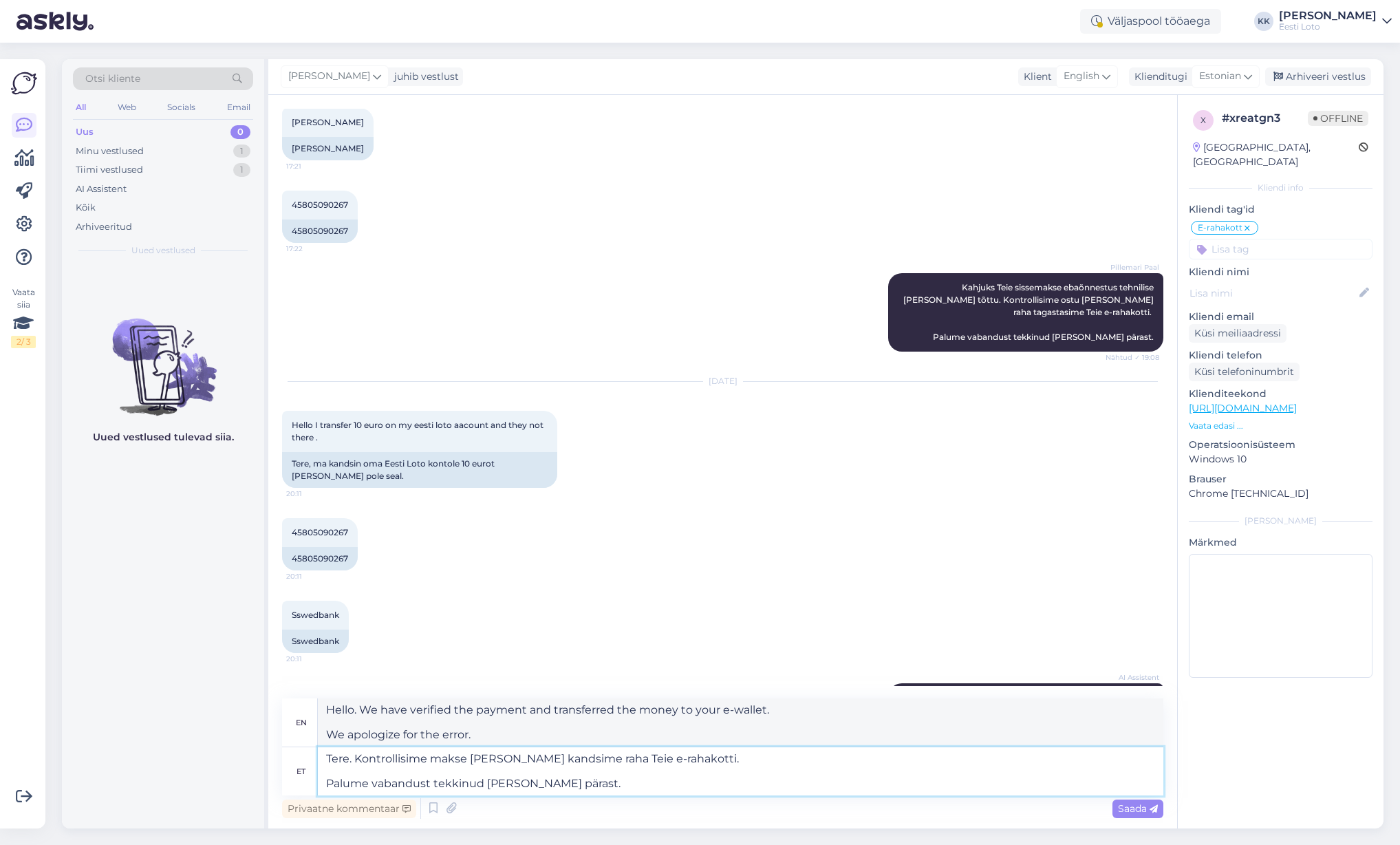
click at [326, 784] on textarea "Tere. Kontrollisime makse [PERSON_NAME] kandsime raha Teie e-rahakotti. Palume …" at bounding box center [740, 771] width 846 height 48
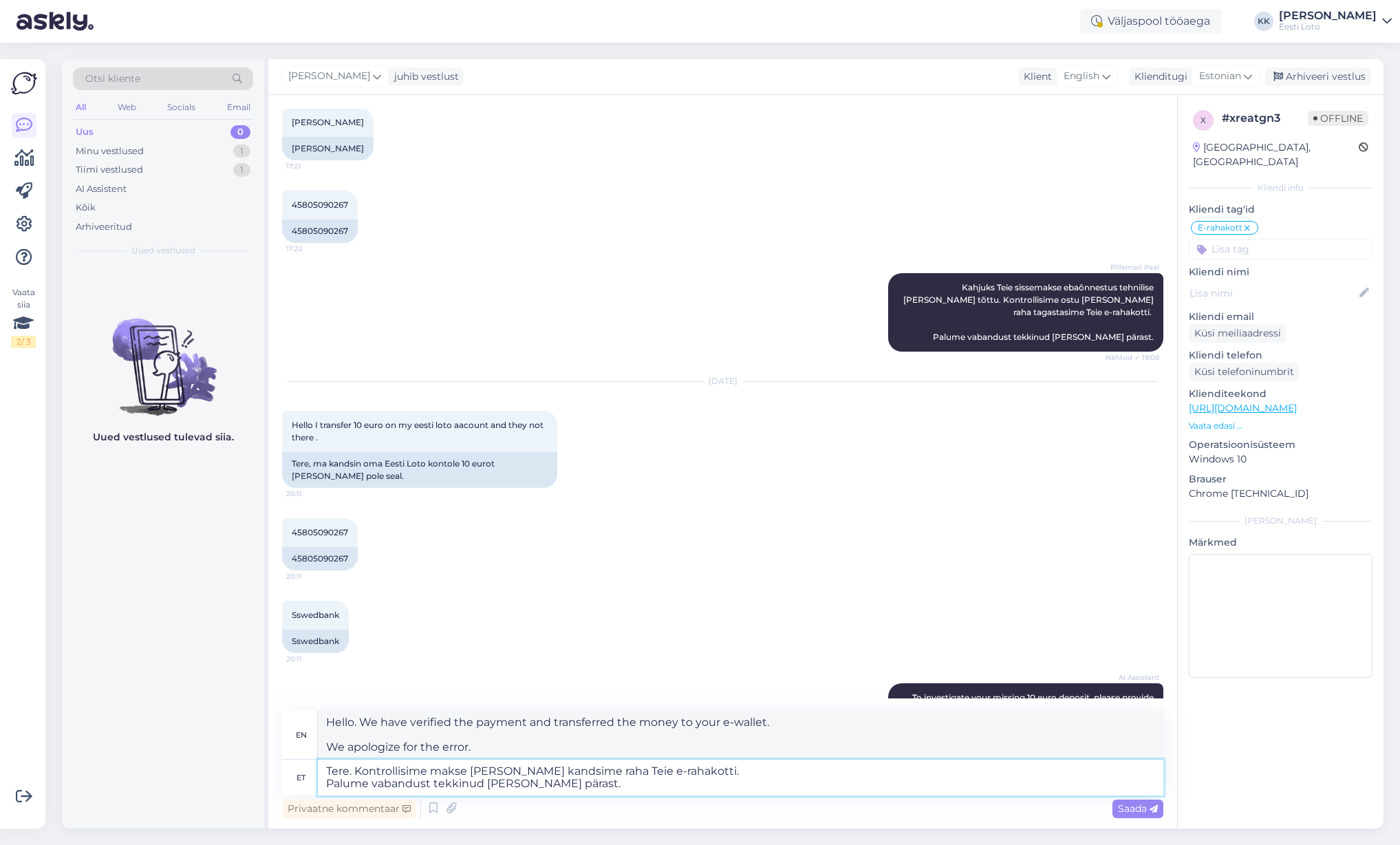
type textarea "Tere. Kontrollisime makse [PERSON_NAME] kandsime raha Teie e-rahakotti. Palume …"
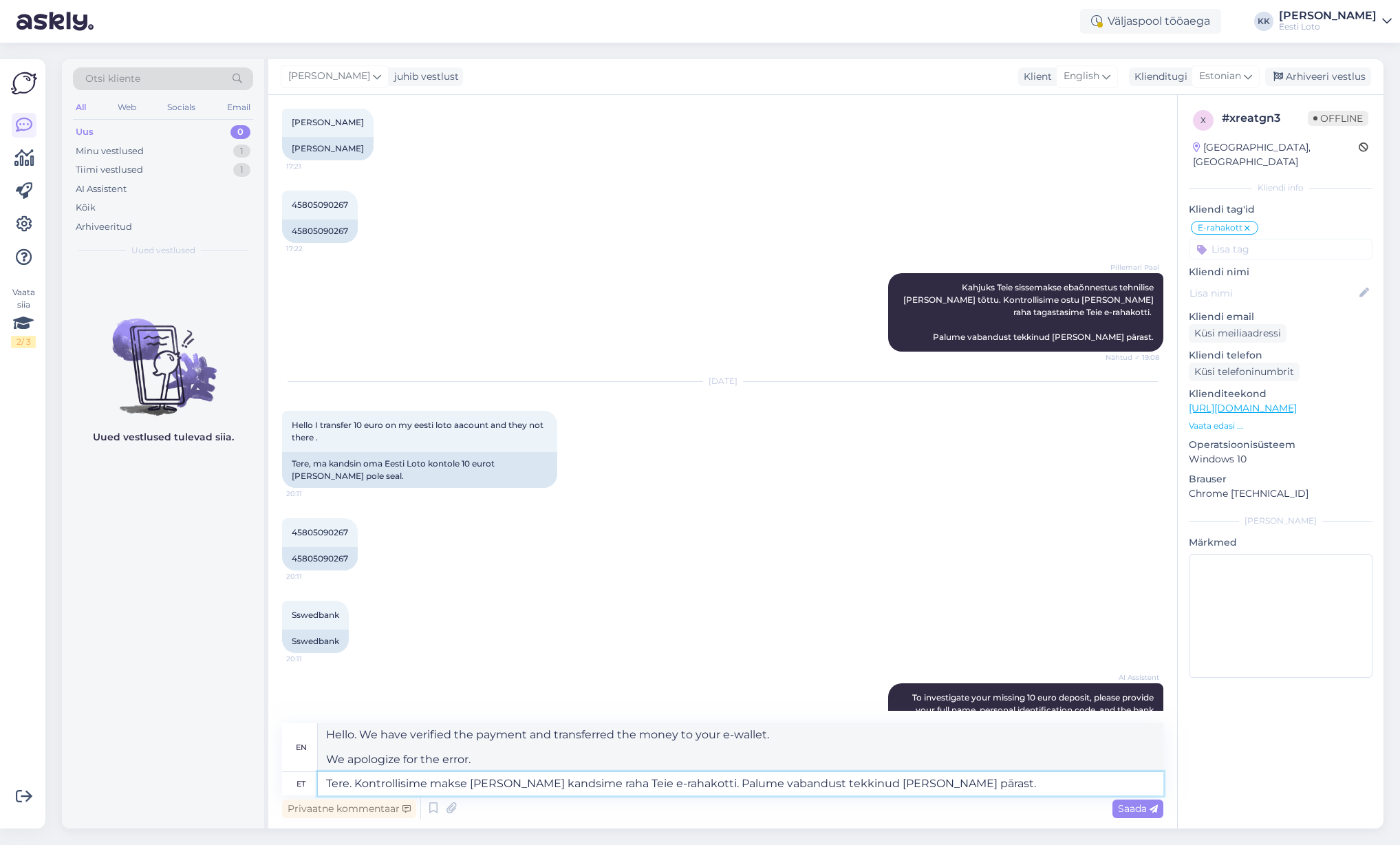
type textarea "Hello. We have verified the payment and transferred the money to your e-wallet.…"
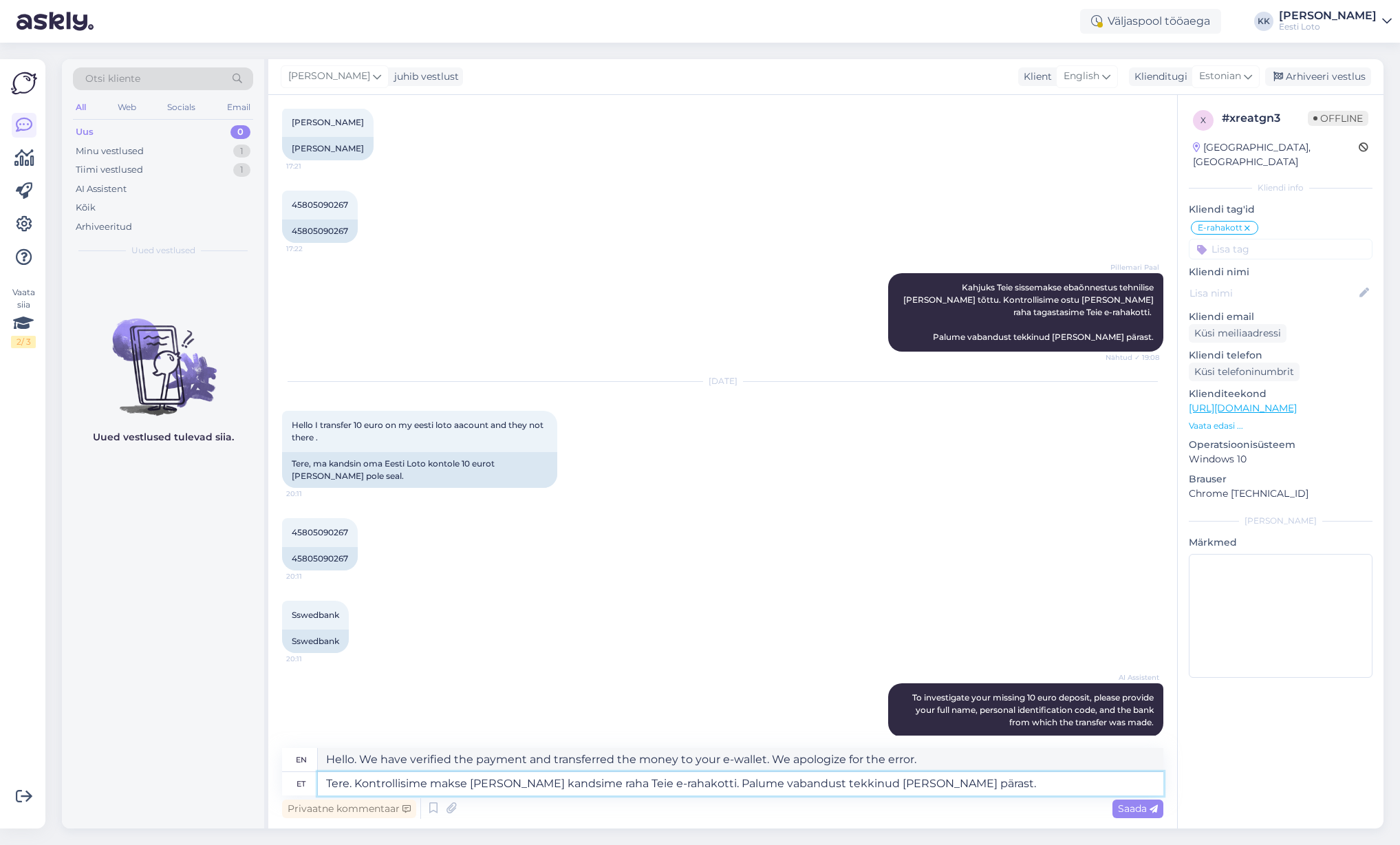
click at [356, 786] on textarea "Tere. Kontrollisime makse [PERSON_NAME] kandsime raha Teie e-rahakotti. Palume …" at bounding box center [740, 784] width 846 height 24
paste textarea "ahjuks Teie sissemakse ebaõnnestus tehnilise [PERSON_NAME] tõttu.K"
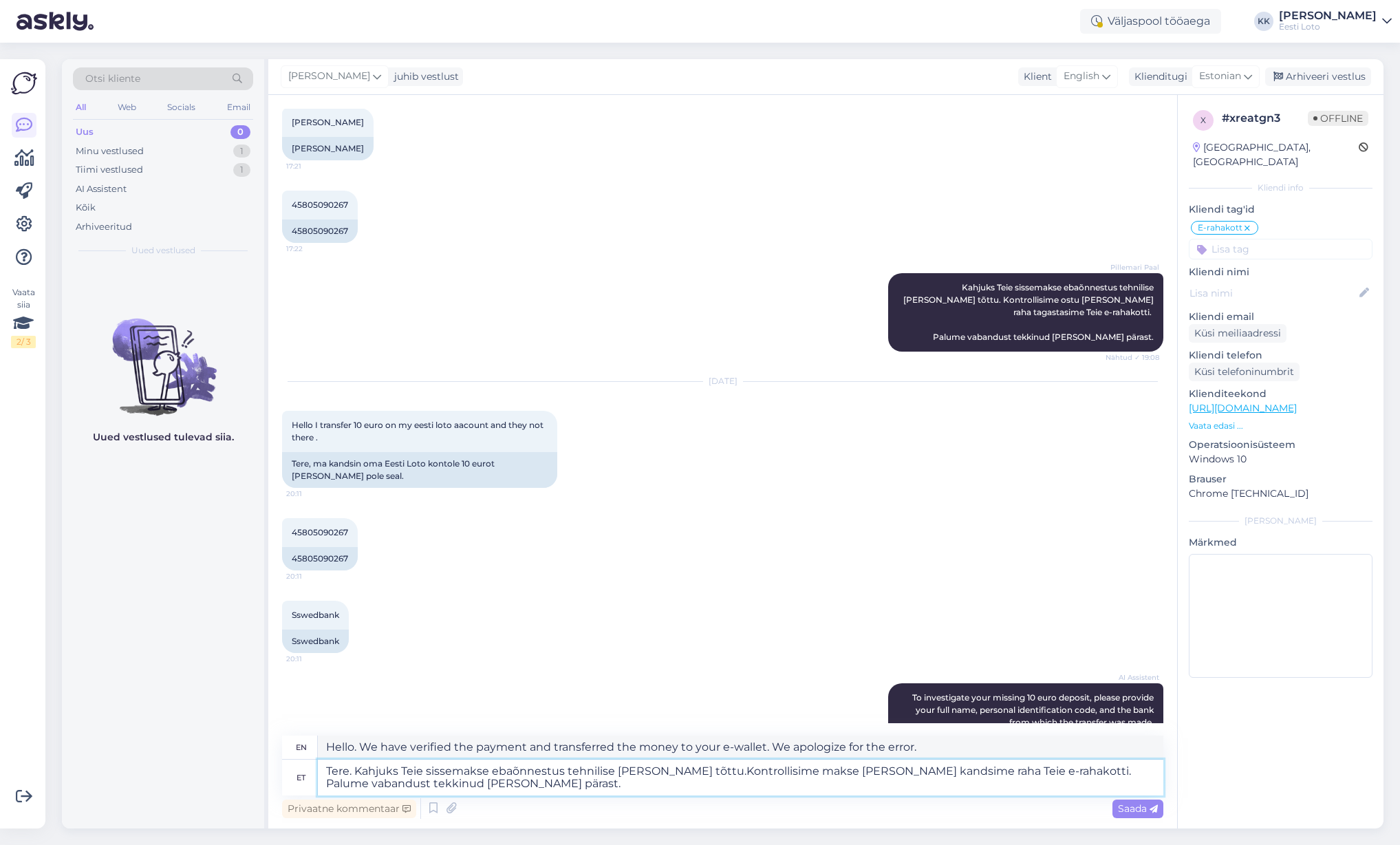
type textarea "Tere. Kahjuks Teie sissemakse ebaõnnestus tehnilise [PERSON_NAME] tõttu. Kontro…"
type textarea "Hello. Unfortunately, your deposit failed due to a technical error. We have ver…"
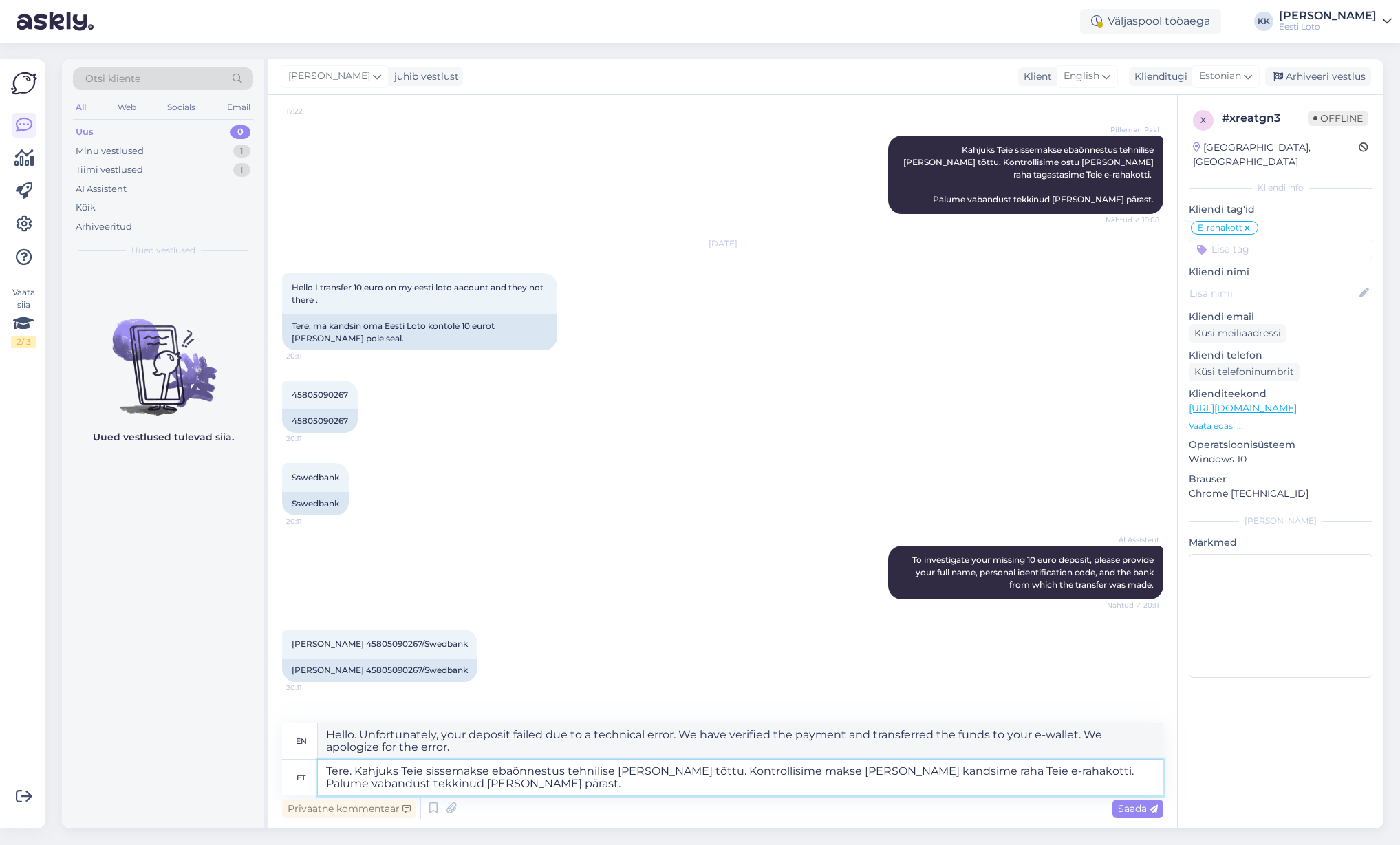
scroll to position [1844, 0]
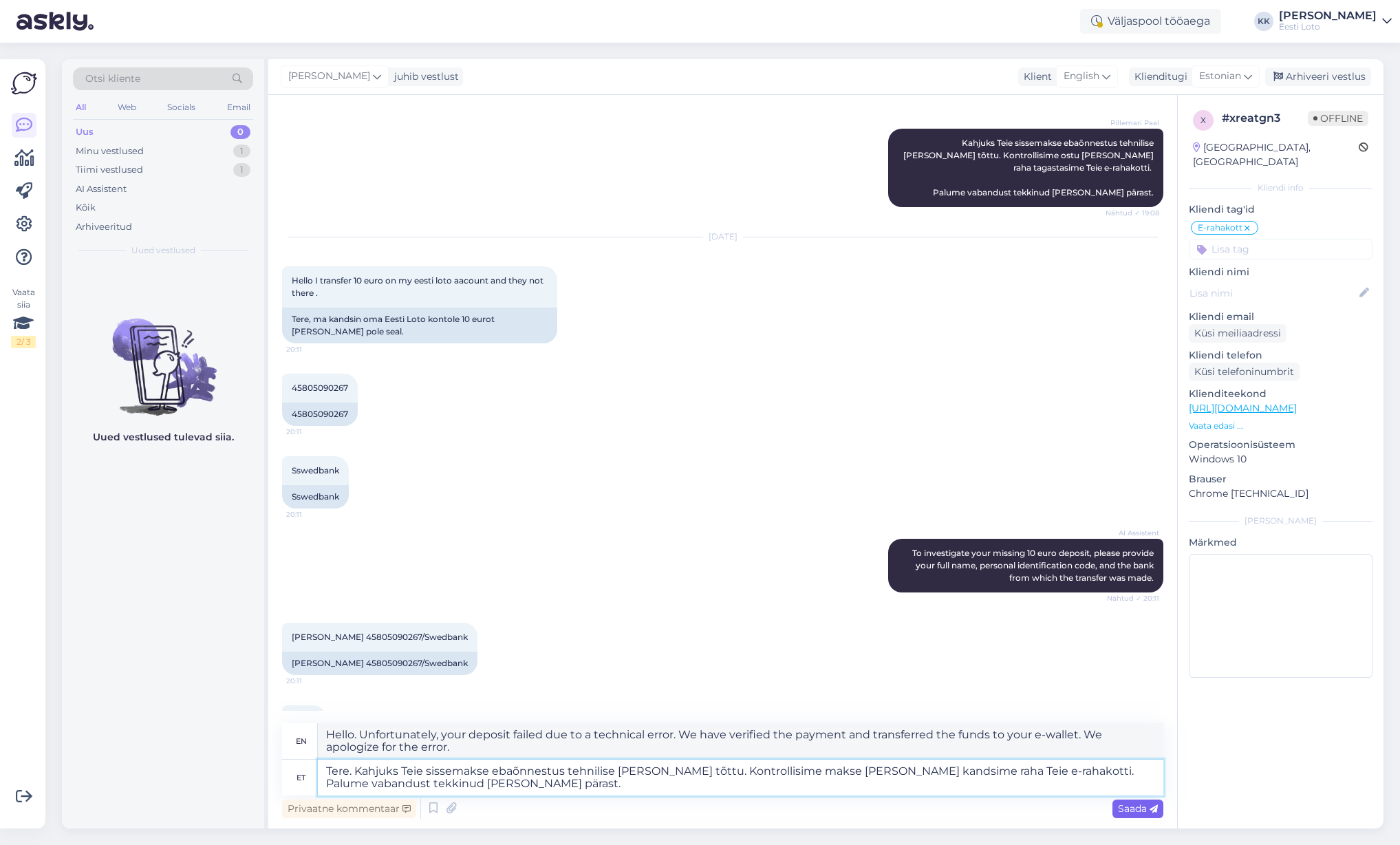
type textarea "Tere. Kahjuks Teie sissemakse ebaõnnestus tehnilise [PERSON_NAME] tõttu. Kontro…"
click at [1134, 811] on span "Saada" at bounding box center [1138, 808] width 39 height 13
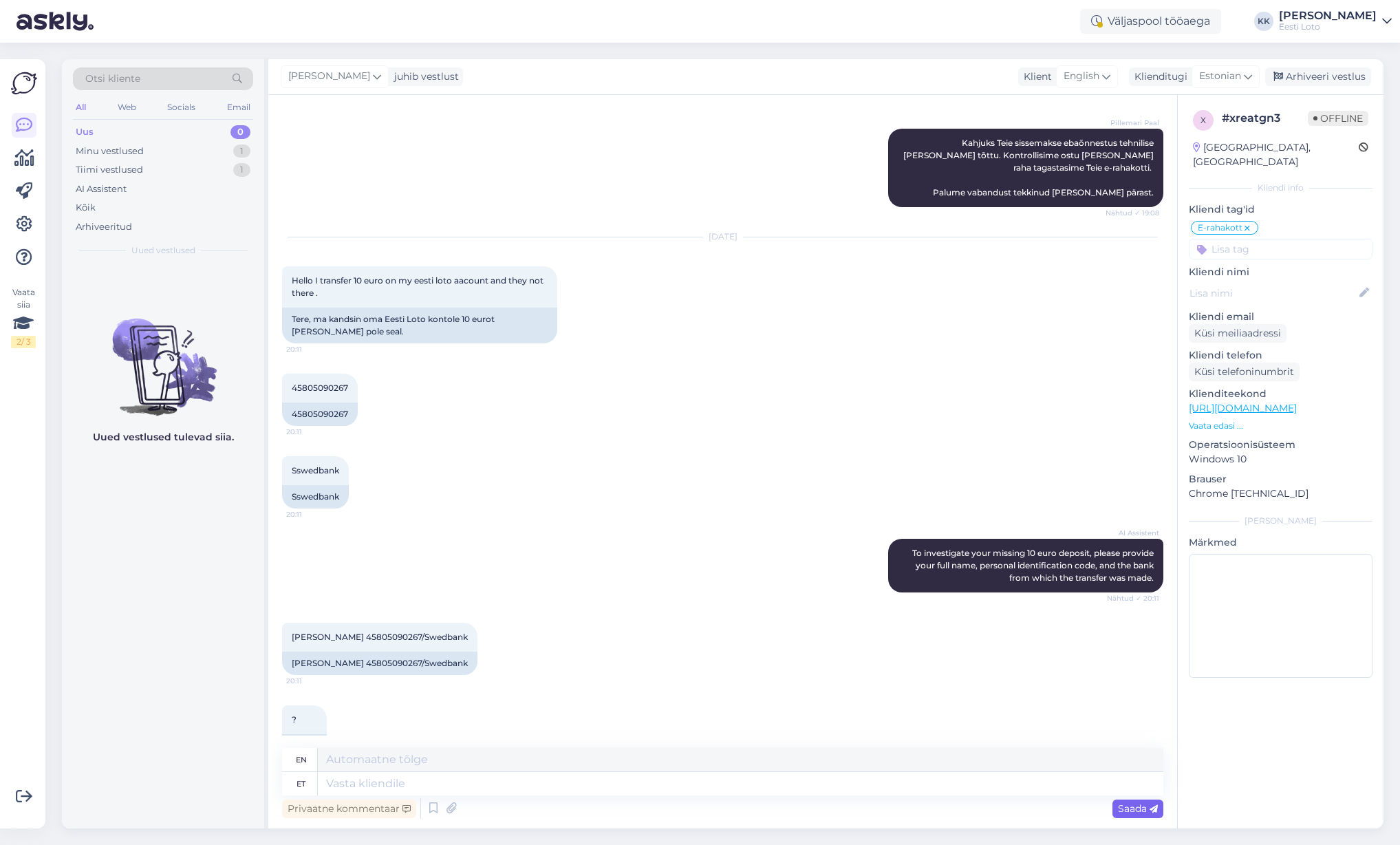
scroll to position [1952, 0]
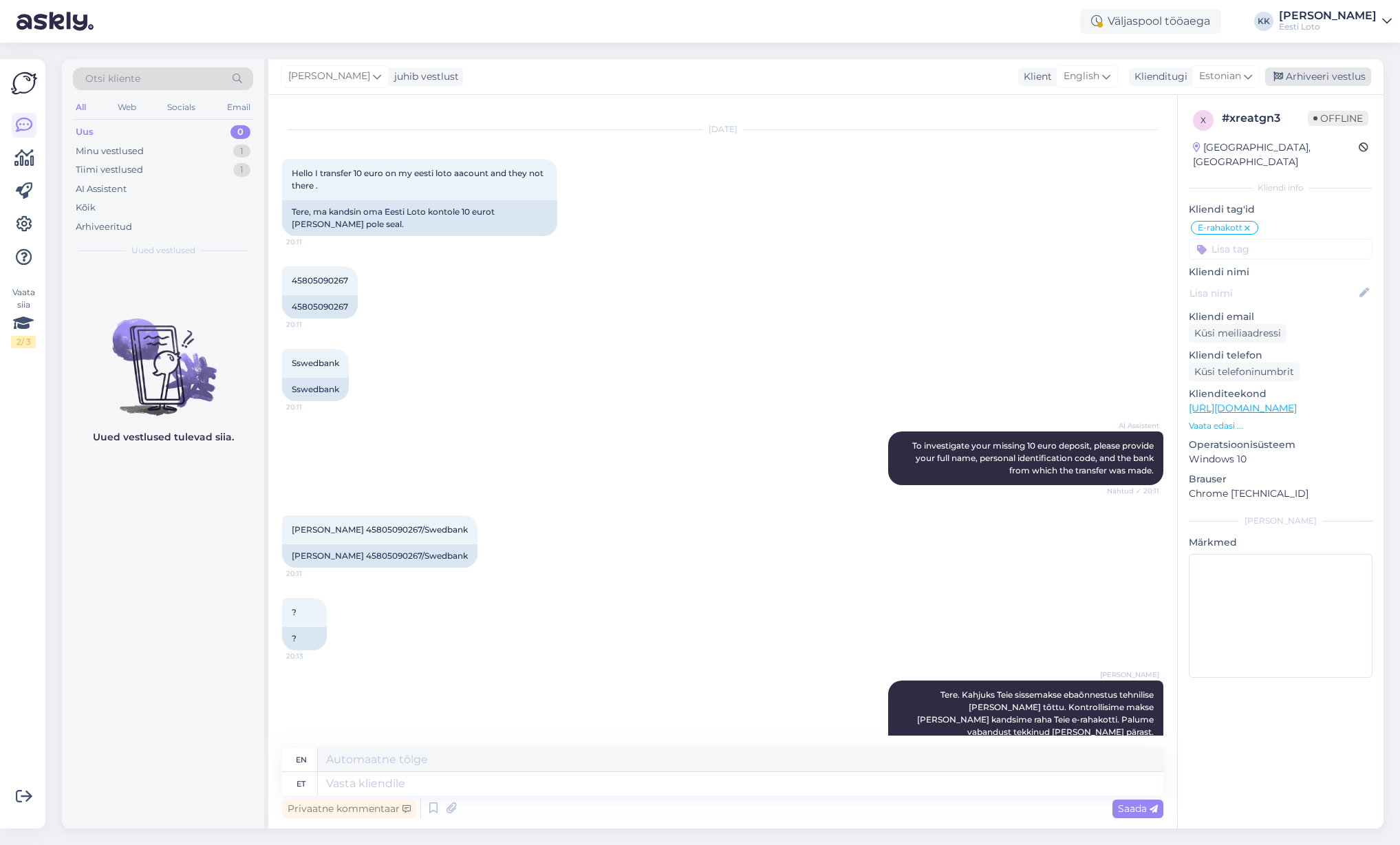
click at [1288, 75] on div "Arhiveeri vestlus" at bounding box center [1317, 76] width 106 height 19
